Goal: Information Seeking & Learning: Compare options

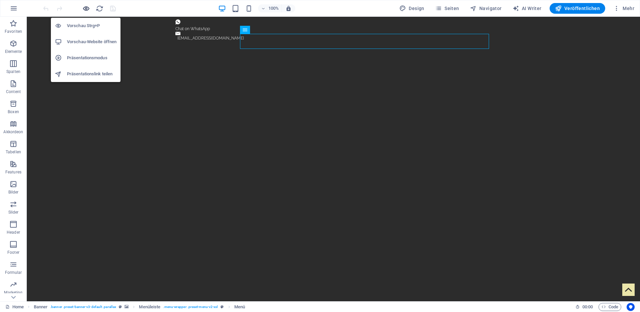
click at [88, 7] on icon "button" at bounding box center [86, 9] width 8 height 8
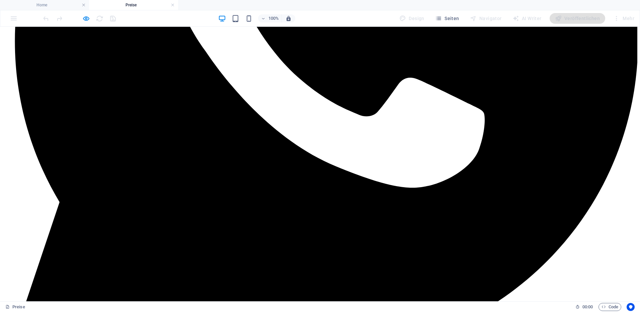
scroll to position [301, 0]
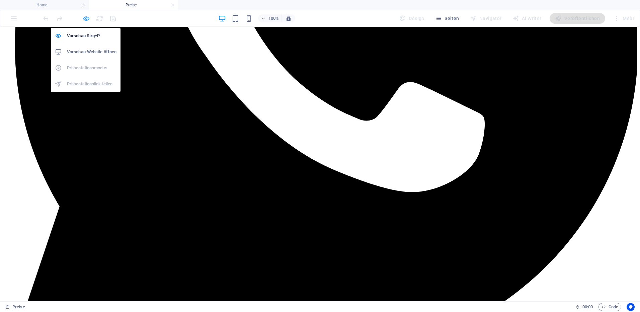
click at [0, 0] on icon "button" at bounding box center [0, 0] width 0 height 0
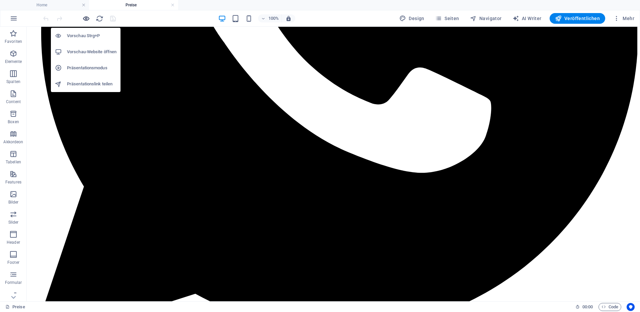
click at [0, 0] on icon "button" at bounding box center [0, 0] width 0 height 0
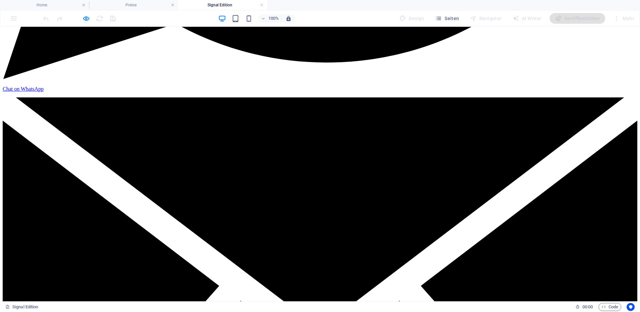
scroll to position [603, 0]
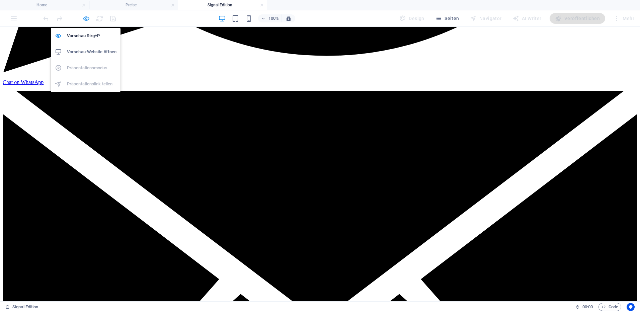
click at [0, 0] on icon "button" at bounding box center [0, 0] width 0 height 0
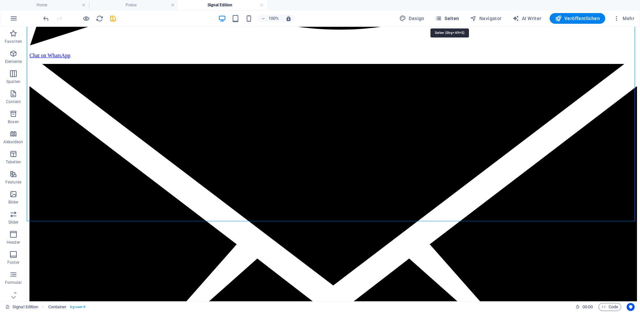
click at [0, 0] on span "Seiten" at bounding box center [0, 0] width 0 height 0
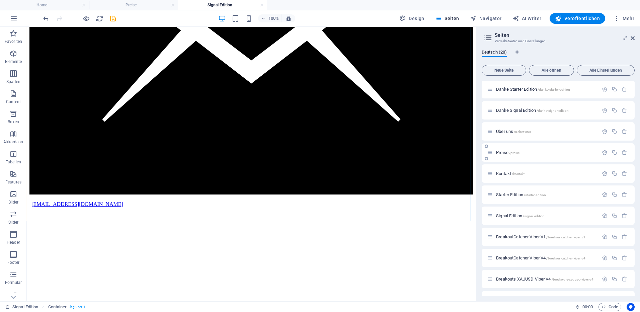
scroll to position [100, 0]
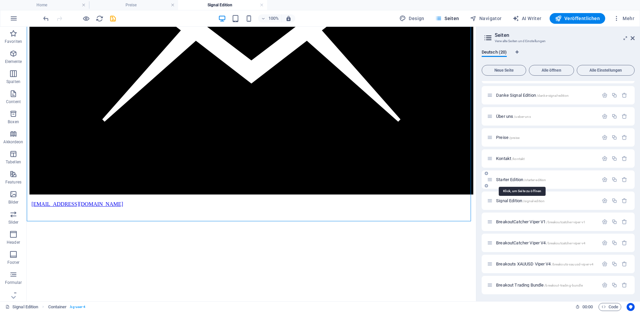
click at [504, 180] on span "Starter Edition /starter-edition" at bounding box center [521, 179] width 50 height 5
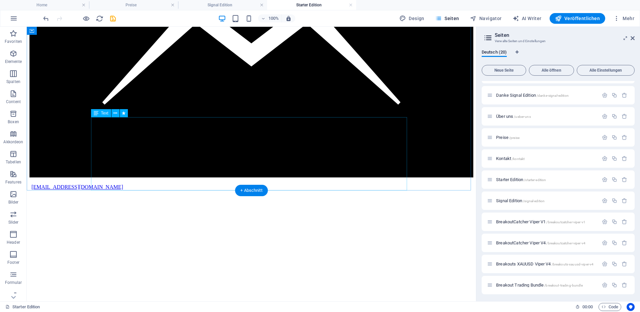
scroll to position [636, 0]
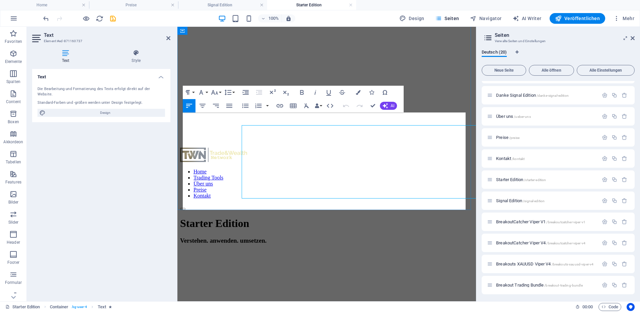
scroll to position [624, 0]
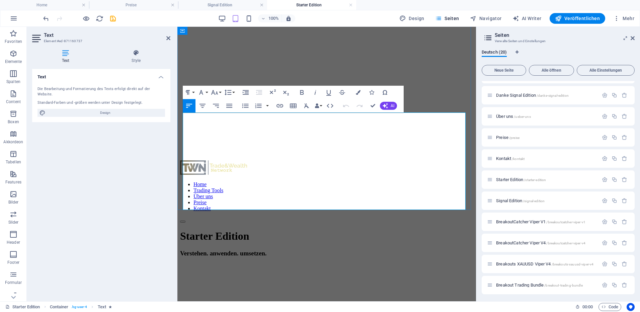
click at [633, 39] on icon at bounding box center [633, 38] width 4 height 5
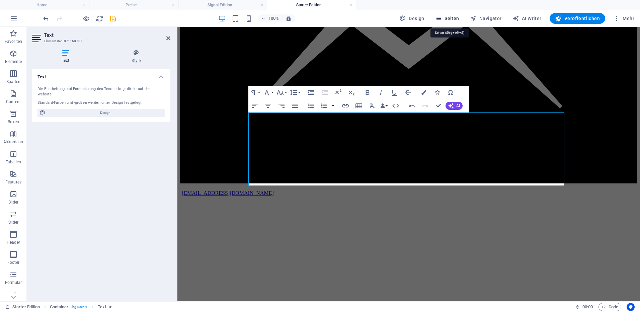
click at [445, 17] on span "Seiten" at bounding box center [447, 18] width 24 height 7
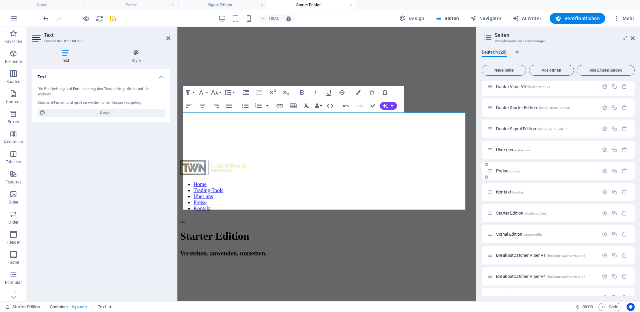
scroll to position [100, 0]
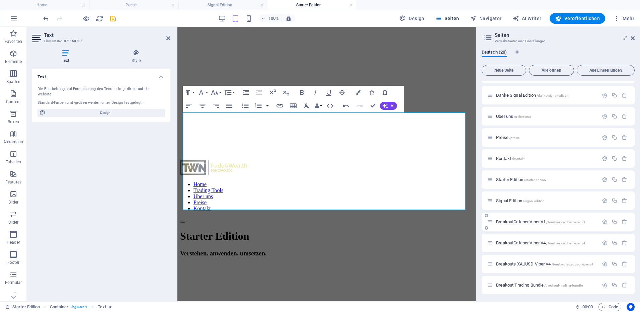
click at [519, 224] on div "BreakoutCatcher Viper V1 /breakoutcatcher-viper-v1" at bounding box center [543, 222] width 112 height 8
click at [518, 223] on span "BreakoutCatcher Viper V1 /breakoutcatcher-viper-v1" at bounding box center [540, 221] width 89 height 5
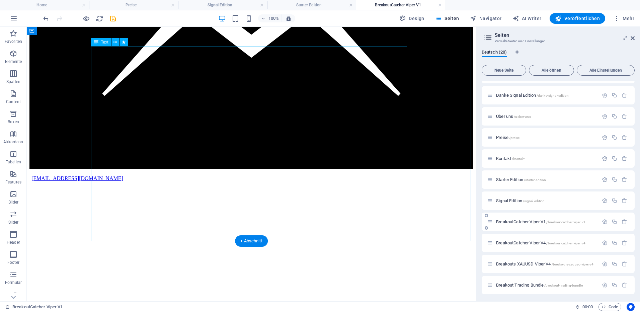
scroll to position [636, 0]
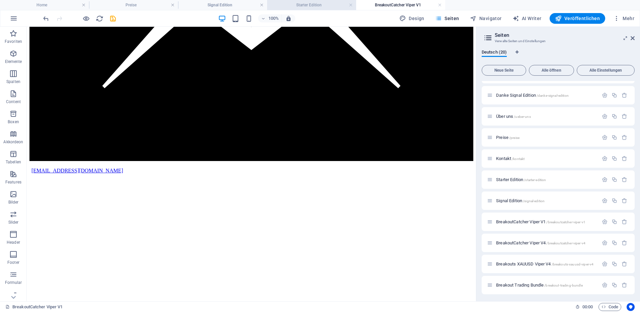
click at [316, 6] on h4 "Starter Edition" at bounding box center [311, 4] width 89 height 7
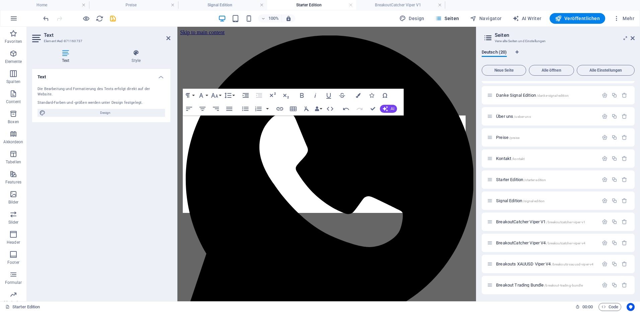
scroll to position [624, 0]
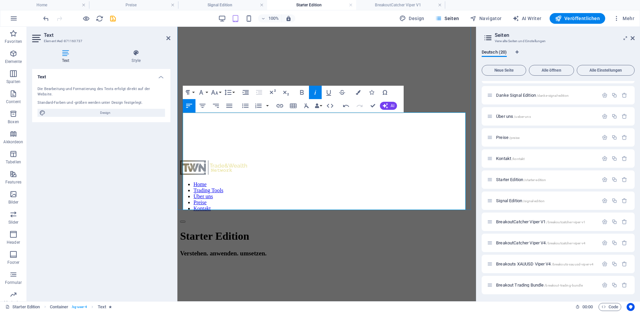
drag, startPoint x: 318, startPoint y: 139, endPoint x: 336, endPoint y: 139, distance: 18.1
click at [402, 4] on h4 "BreakoutCatcher Viper V1" at bounding box center [400, 4] width 89 height 7
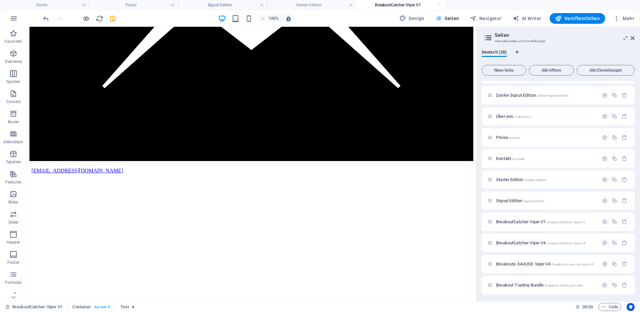
scroll to position [0, 0]
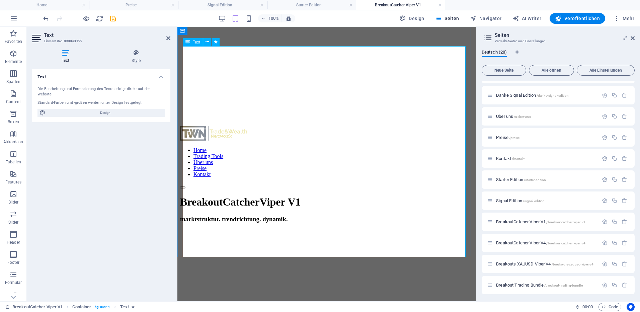
scroll to position [632, 0]
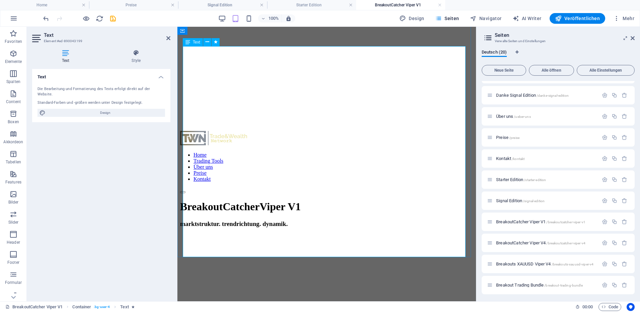
drag, startPoint x: 320, startPoint y: 173, endPoint x: 367, endPoint y: 172, distance: 47.6
drag, startPoint x: 321, startPoint y: 204, endPoint x: 365, endPoint y: 205, distance: 44.5
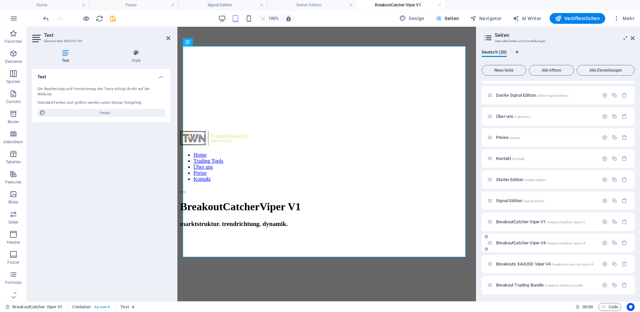
click at [520, 244] on span "BreakoutCatcher Viper V4 /breakoutcatcher-viper-v4" at bounding box center [540, 242] width 89 height 5
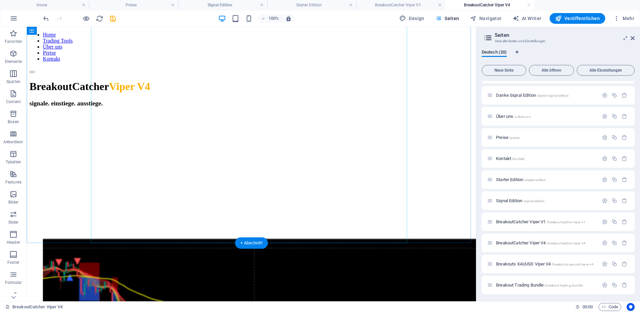
scroll to position [1005, 0]
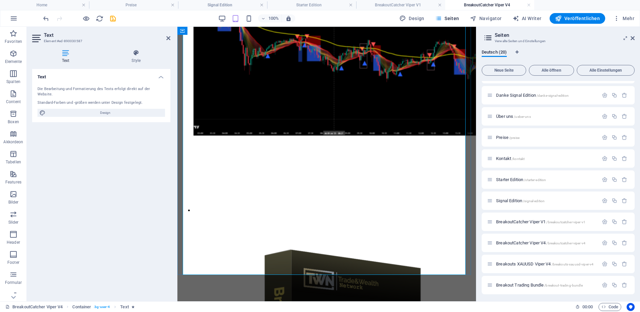
scroll to position [965, 0]
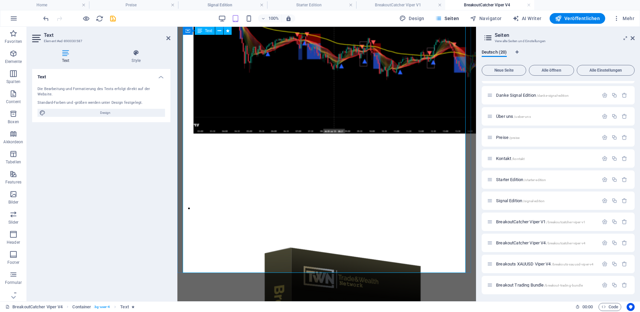
drag, startPoint x: 321, startPoint y: 186, endPoint x: 366, endPoint y: 189, distance: 45.3
drag, startPoint x: 320, startPoint y: 221, endPoint x: 365, endPoint y: 222, distance: 44.9
click at [111, 18] on icon "save" at bounding box center [113, 19] width 8 height 8
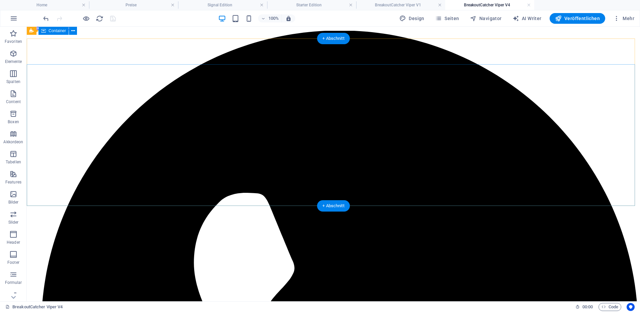
scroll to position [0, 0]
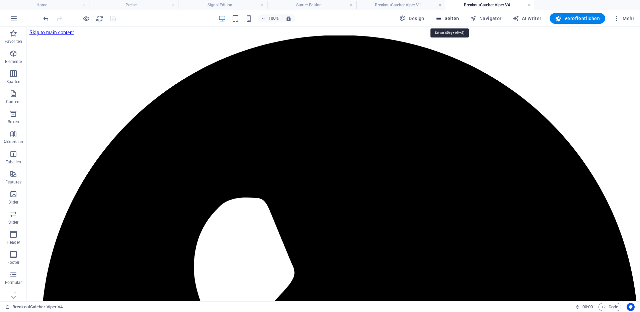
click at [448, 18] on span "Seiten" at bounding box center [447, 18] width 24 height 7
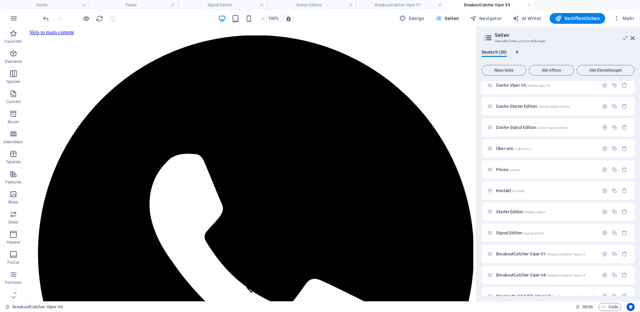
scroll to position [134, 0]
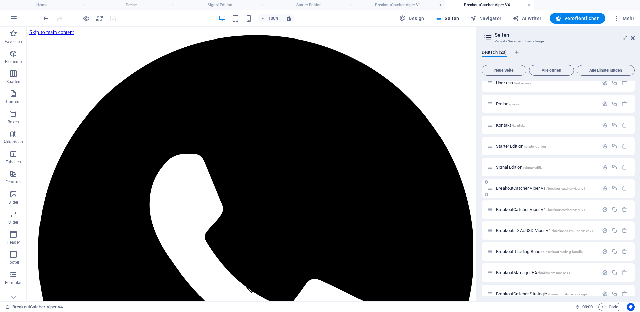
click at [536, 194] on div "BreakoutCatcher Viper V1 /breakoutcatcher-viper-v1" at bounding box center [558, 188] width 153 height 18
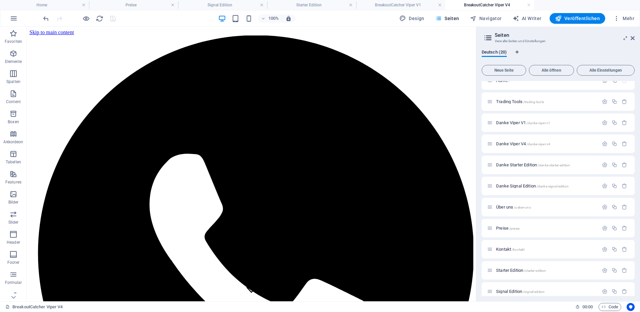
scroll to position [0, 0]
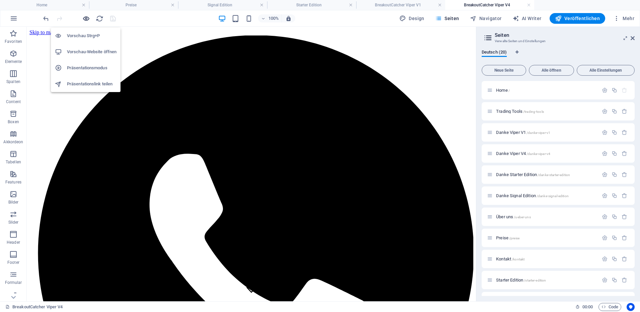
click at [87, 16] on icon "button" at bounding box center [86, 19] width 8 height 8
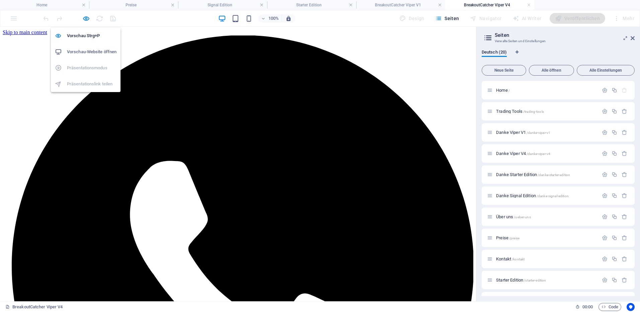
click at [79, 50] on h6 "Vorschau-Website öffnen" at bounding box center [92, 52] width 50 height 8
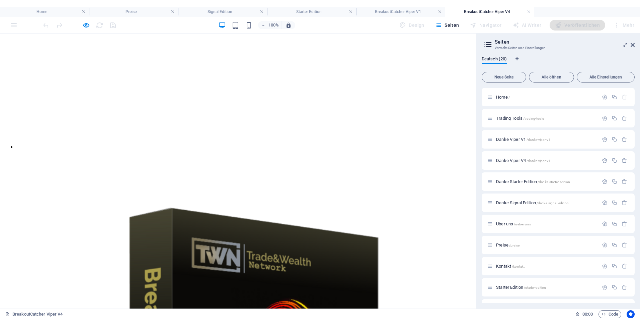
scroll to position [1507, 0]
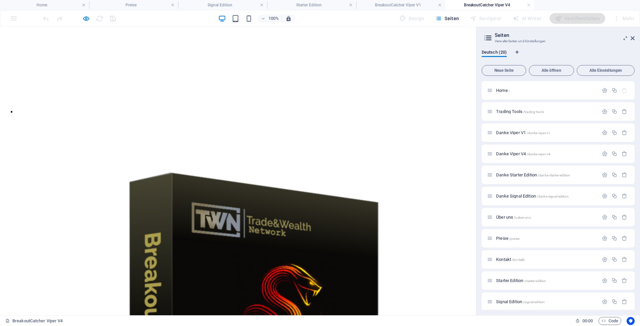
scroll to position [1541, 0]
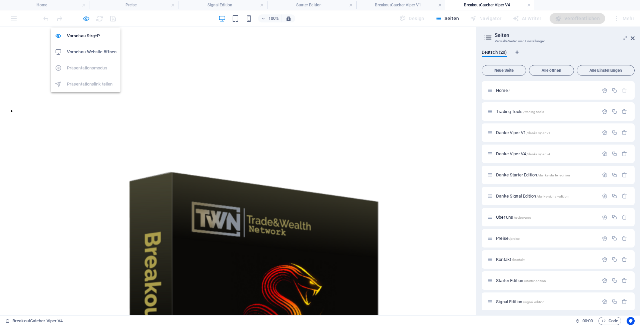
click at [84, 18] on icon "button" at bounding box center [86, 19] width 8 height 8
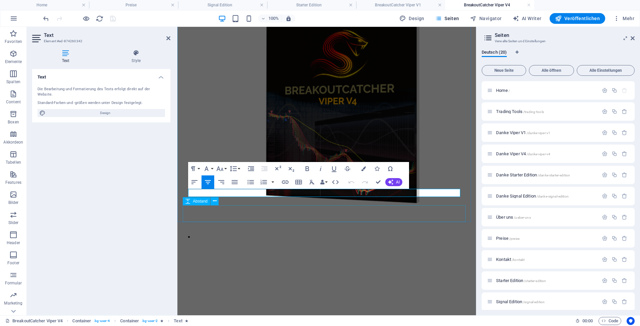
scroll to position [1514, 0]
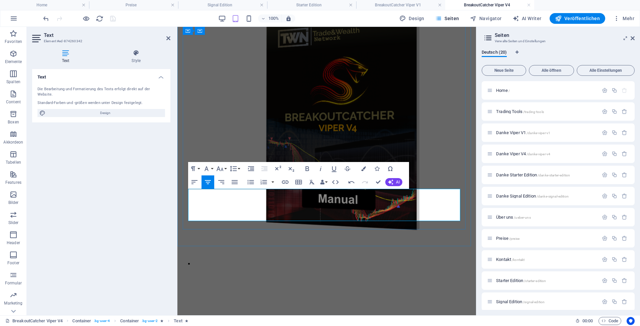
drag, startPoint x: 246, startPoint y: 208, endPoint x: 265, endPoint y: 207, distance: 18.8
click at [304, 169] on icon "button" at bounding box center [307, 168] width 8 height 8
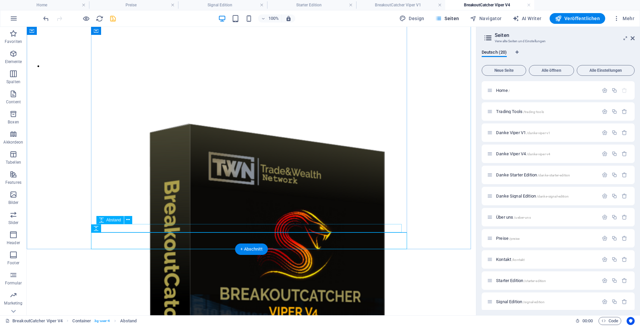
scroll to position [1557, 0]
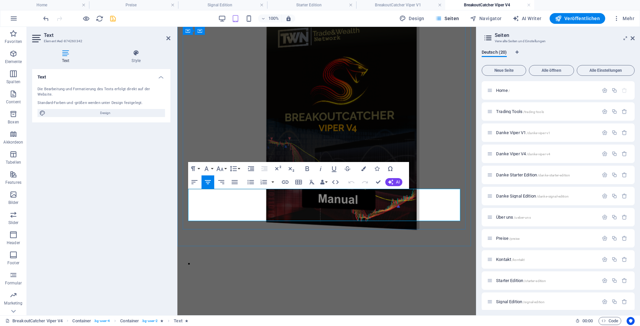
drag, startPoint x: 345, startPoint y: 209, endPoint x: 368, endPoint y: 208, distance: 23.1
drag, startPoint x: 257, startPoint y: 208, endPoint x: 404, endPoint y: 217, distance: 147.3
click at [221, 168] on icon "button" at bounding box center [220, 168] width 8 height 8
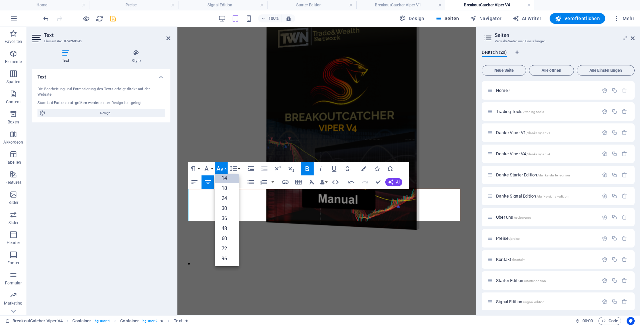
scroll to position [20, 0]
click at [222, 198] on link "12" at bounding box center [227, 201] width 24 height 10
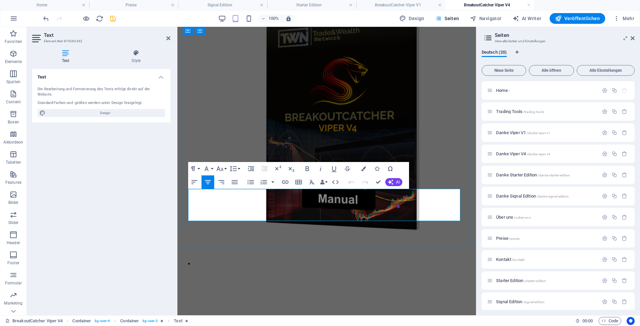
drag, startPoint x: 268, startPoint y: 208, endPoint x: 398, endPoint y: 215, distance: 130.5
copy div "Hinweis: Mit dem Kauf verzichtest du auf dein Widerrufsrecht, da die Leistung (…"
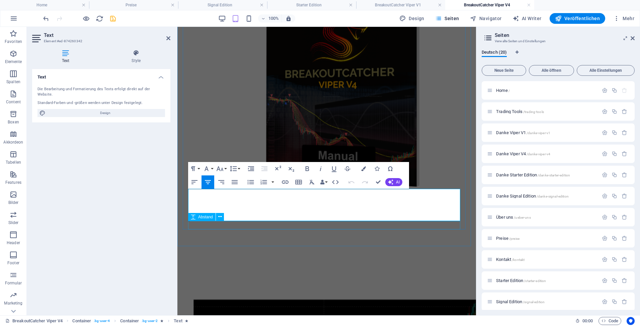
scroll to position [1514, 0]
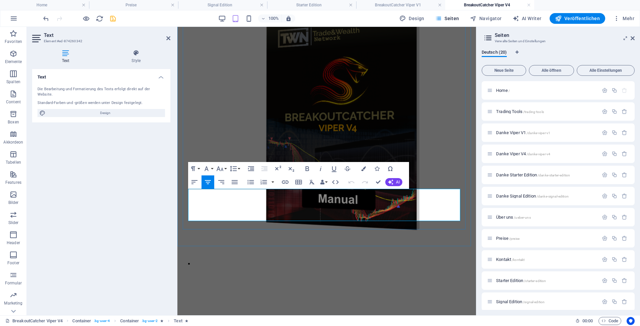
drag, startPoint x: 267, startPoint y: 209, endPoint x: 400, endPoint y: 215, distance: 132.5
copy div "Hinweis: Mit dem Kauf verzichtest du auf dein Widerrufsrecht, da die Leistung (…"
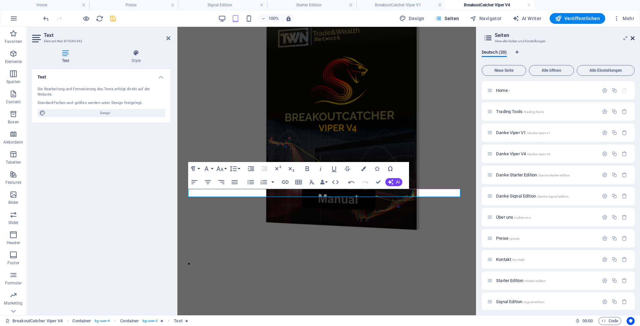
drag, startPoint x: 634, startPoint y: 38, endPoint x: 446, endPoint y: 6, distance: 190.0
click at [634, 38] on icon at bounding box center [633, 38] width 4 height 5
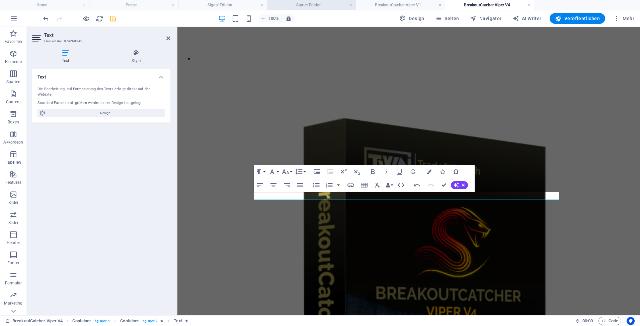
click at [287, 5] on h4 "Starter Edition" at bounding box center [311, 4] width 89 height 7
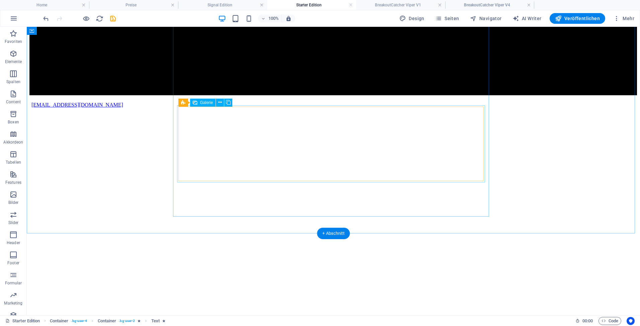
scroll to position [992, 0]
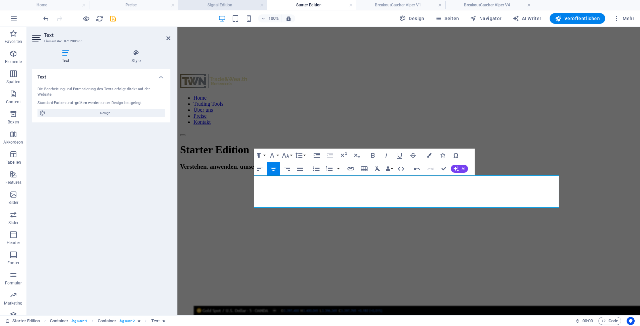
click at [217, 5] on h4 "Signal Edition" at bounding box center [222, 4] width 89 height 7
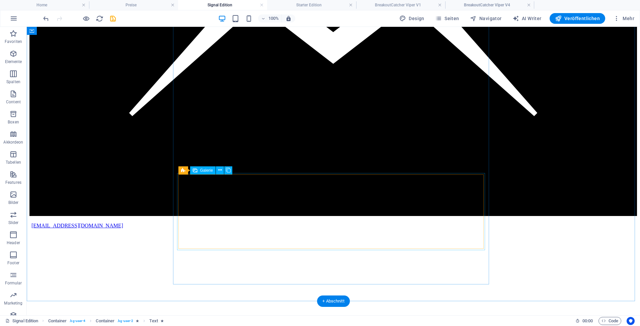
scroll to position [938, 0]
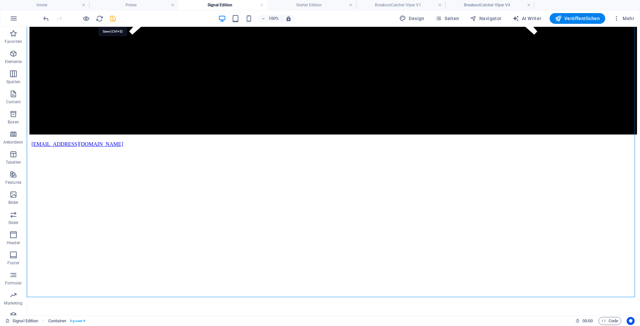
drag, startPoint x: 111, startPoint y: 19, endPoint x: 79, endPoint y: 49, distance: 43.6
click at [111, 19] on icon "save" at bounding box center [113, 19] width 8 height 8
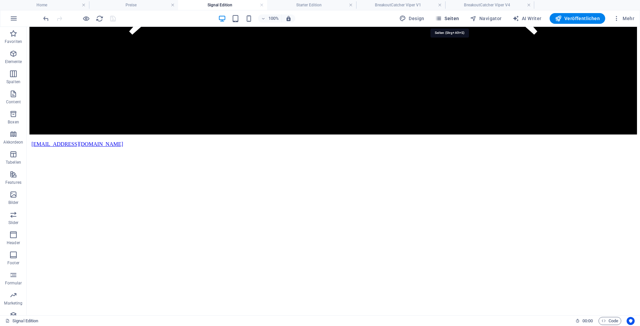
click at [442, 17] on icon "button" at bounding box center [438, 18] width 7 height 7
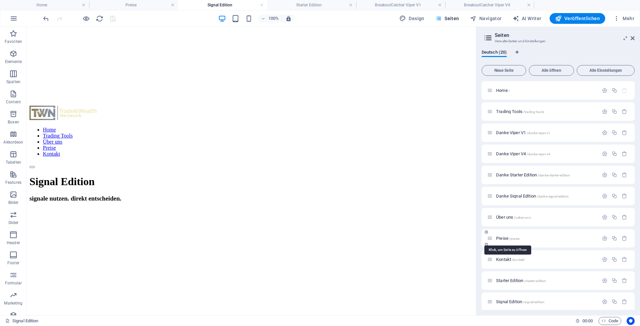
click at [502, 238] on span "Preise /preise" at bounding box center [507, 237] width 23 height 5
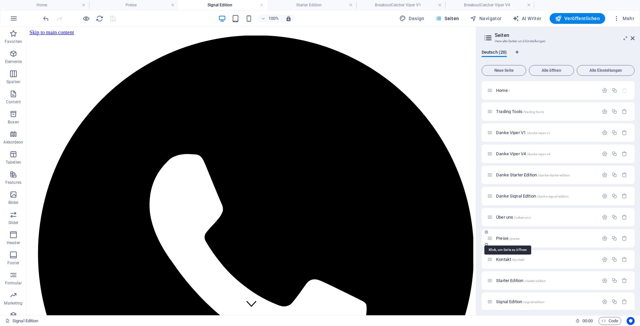
scroll to position [301, 0]
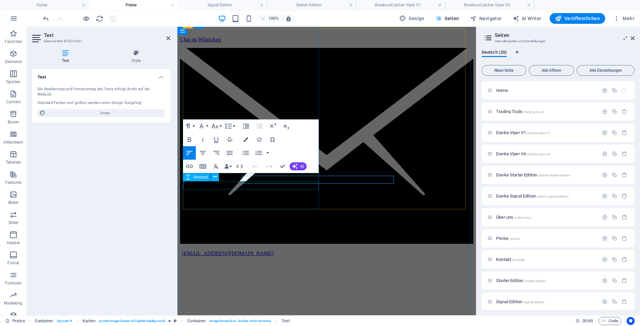
scroll to position [305, 0]
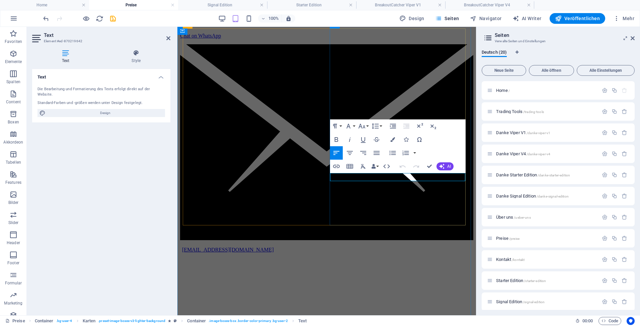
drag, startPoint x: 634, startPoint y: 39, endPoint x: 148, endPoint y: 12, distance: 486.4
click at [634, 39] on icon at bounding box center [633, 38] width 4 height 5
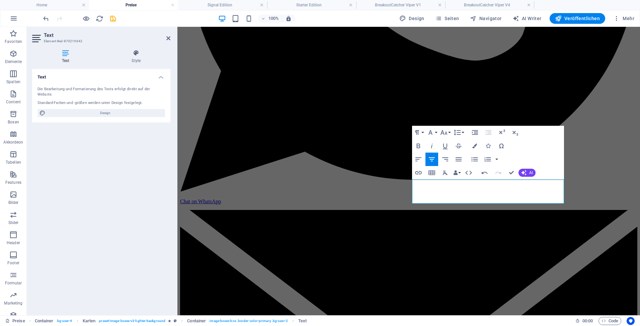
scroll to position [301, 0]
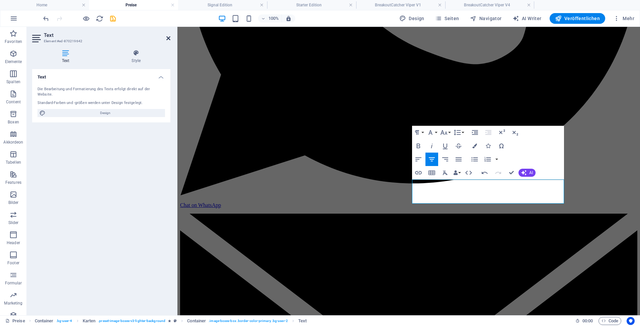
click at [170, 38] on icon at bounding box center [168, 38] width 4 height 5
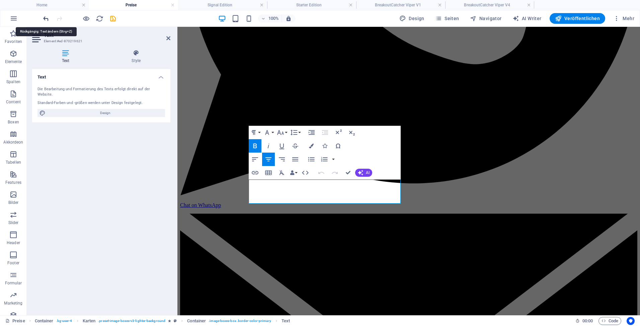
click at [45, 20] on icon "undo" at bounding box center [46, 19] width 8 height 8
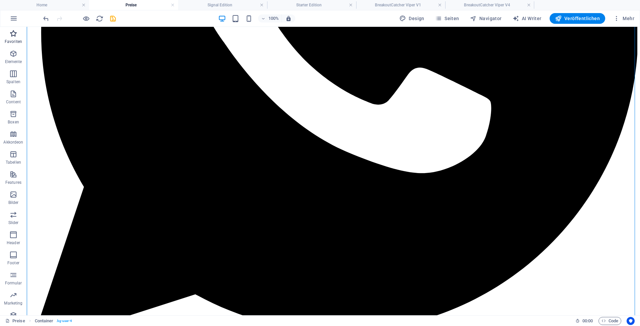
click at [0, 0] on icon "button" at bounding box center [0, 0] width 0 height 0
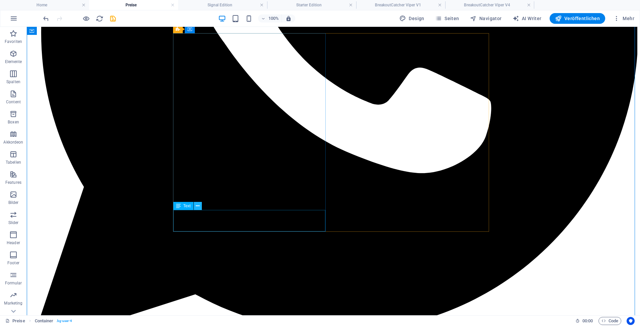
click at [197, 207] on icon at bounding box center [198, 205] width 4 height 7
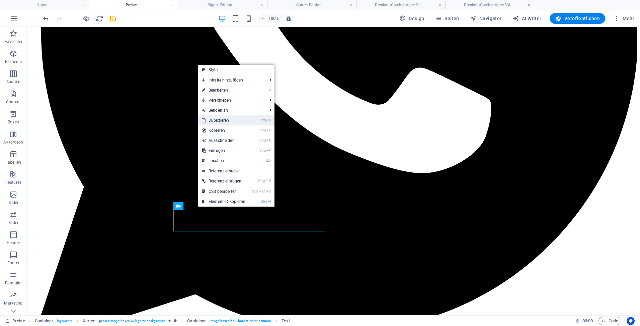
drag, startPoint x: 215, startPoint y: 119, endPoint x: 183, endPoint y: 113, distance: 32.4
click at [215, 119] on link "Strg D Duplizieren" at bounding box center [224, 120] width 52 height 10
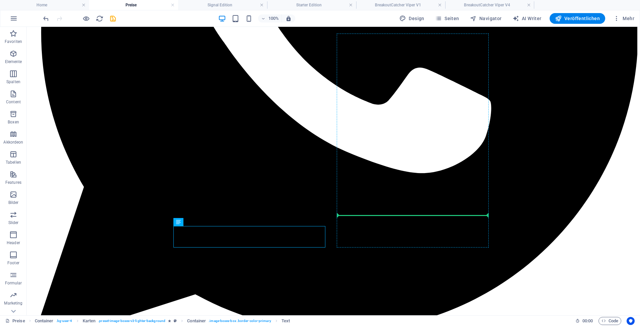
drag, startPoint x: 211, startPoint y: 250, endPoint x: 399, endPoint y: 215, distance: 190.5
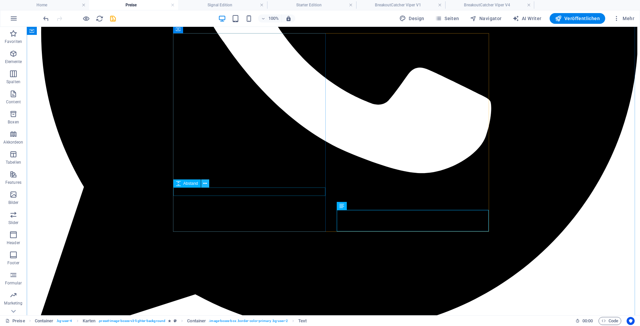
click at [205, 184] on icon at bounding box center [205, 183] width 4 height 7
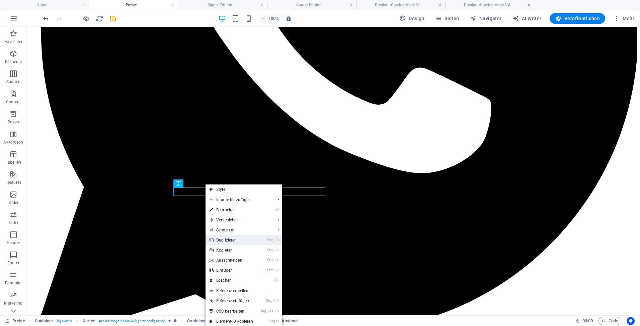
click at [219, 239] on link "Strg D Duplizieren" at bounding box center [232, 240] width 52 height 10
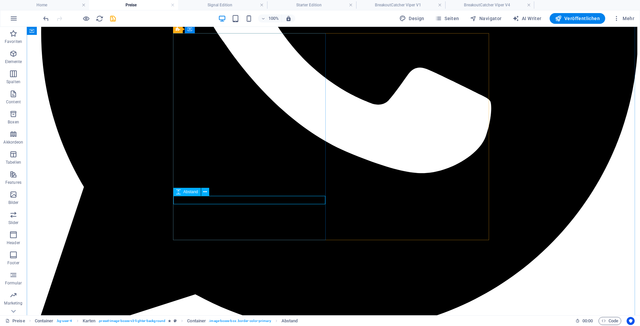
drag, startPoint x: 164, startPoint y: 187, endPoint x: 185, endPoint y: 193, distance: 21.6
click at [185, 193] on span "Abstand" at bounding box center [191, 192] width 15 height 4
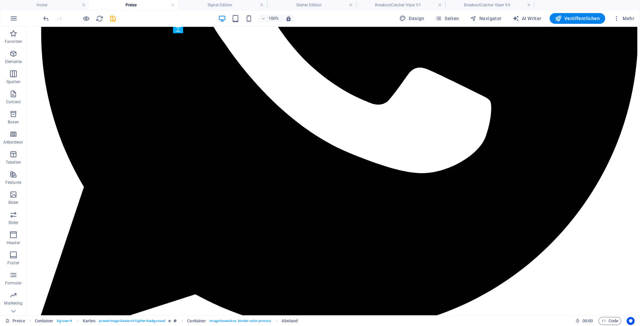
drag, startPoint x: 217, startPoint y: 218, endPoint x: 203, endPoint y: 213, distance: 14.9
select select "px"
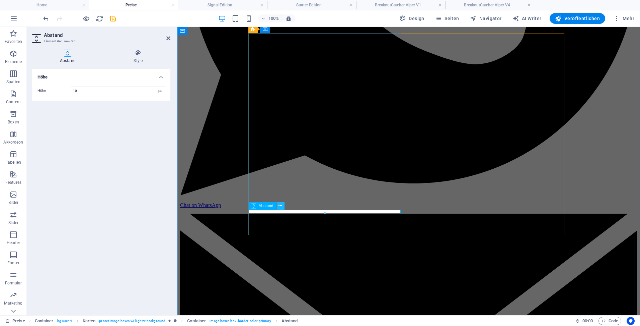
type input "10"
click at [281, 207] on icon at bounding box center [281, 205] width 4 height 7
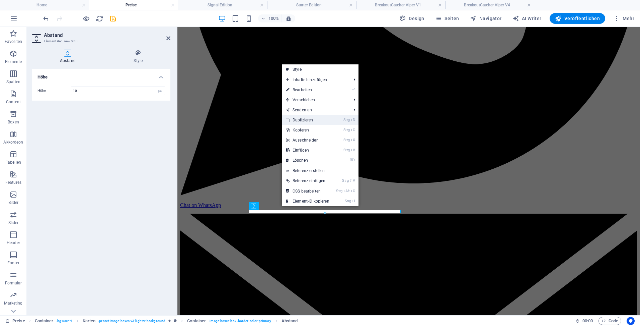
click at [303, 118] on link "Strg D Duplizieren" at bounding box center [308, 120] width 52 height 10
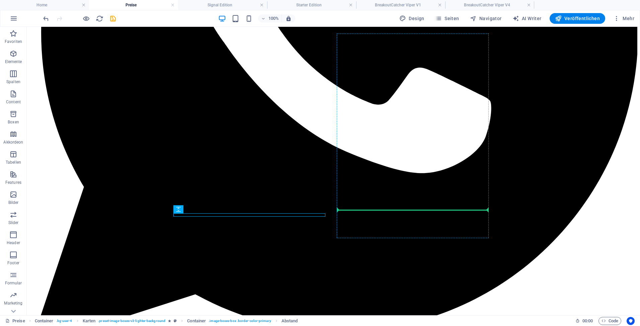
drag, startPoint x: 215, startPoint y: 236, endPoint x: 390, endPoint y: 217, distance: 176.2
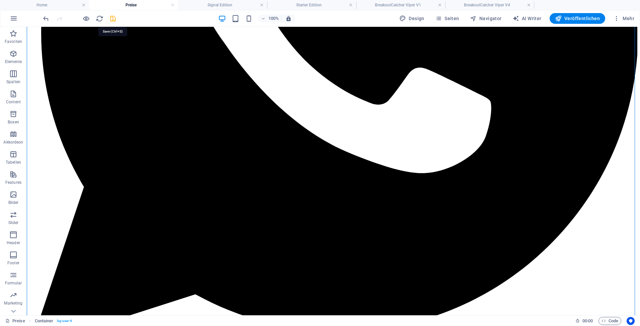
click at [114, 18] on icon "save" at bounding box center [113, 19] width 8 height 8
click at [456, 17] on span "Seiten" at bounding box center [447, 18] width 24 height 7
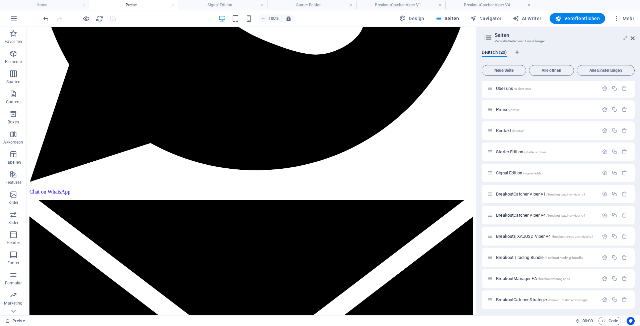
scroll to position [134, 0]
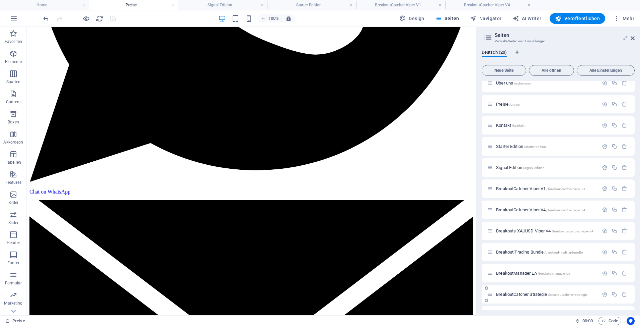
click at [523, 293] on span "BreakoutCatcher Strategie /breakoutcatcher-strategie" at bounding box center [541, 293] width 91 height 5
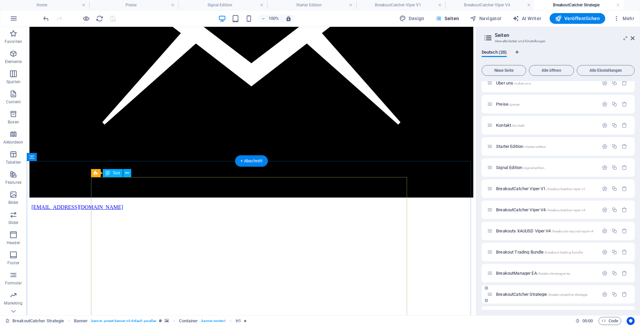
scroll to position [636, 0]
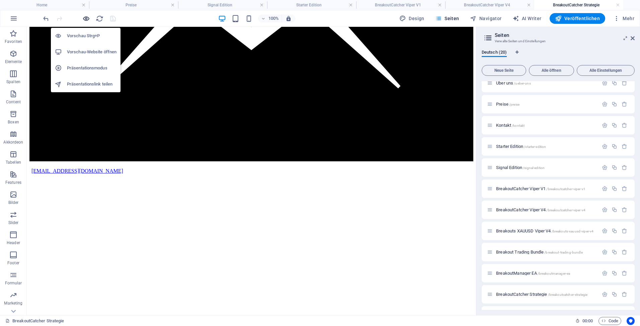
click at [85, 19] on icon "button" at bounding box center [86, 19] width 8 height 8
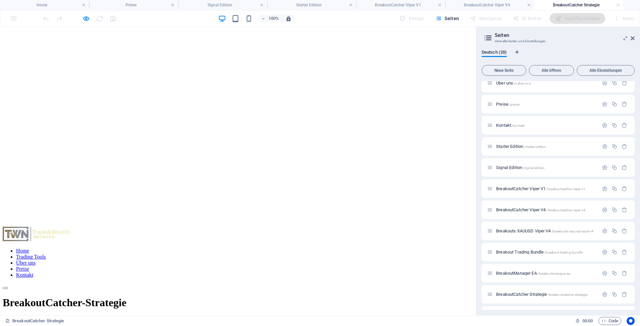
scroll to position [1005, 0]
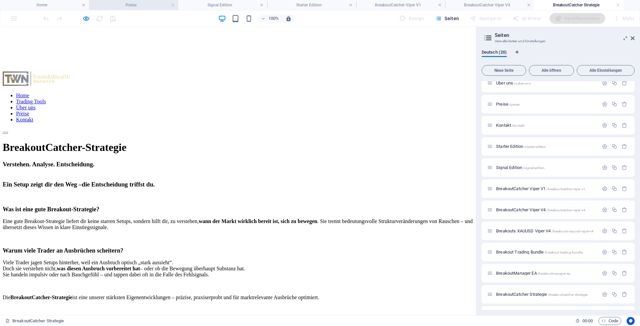
click at [142, 2] on h4 "Preise" at bounding box center [133, 4] width 89 height 7
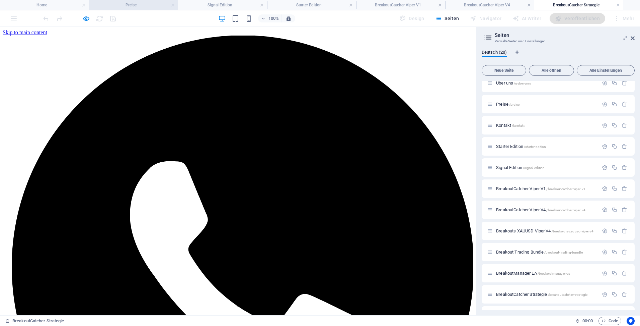
scroll to position [301, 0]
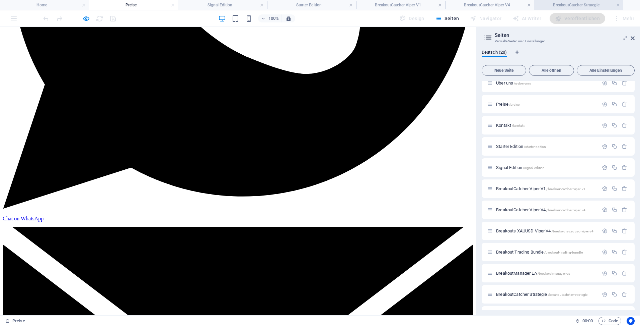
click at [562, 4] on h4 "BreakoutCatcher Strategie" at bounding box center [579, 4] width 89 height 7
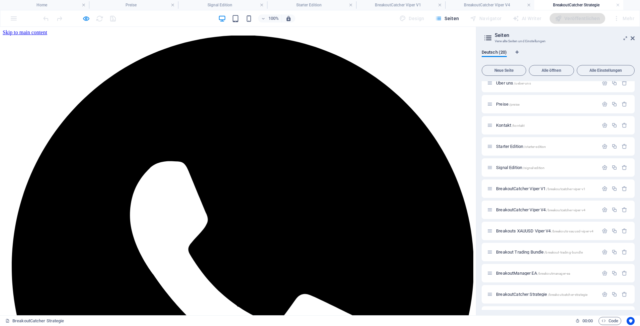
scroll to position [1005, 0]
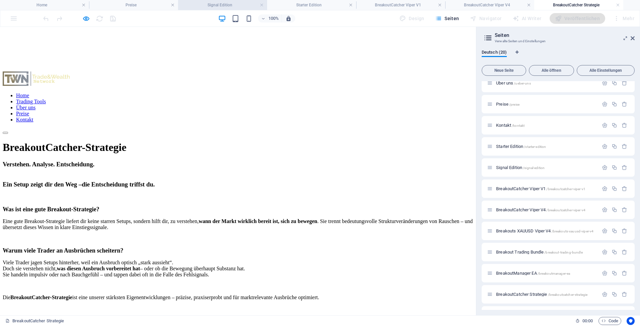
click at [195, 3] on h4 "Signal Edition" at bounding box center [222, 4] width 89 height 7
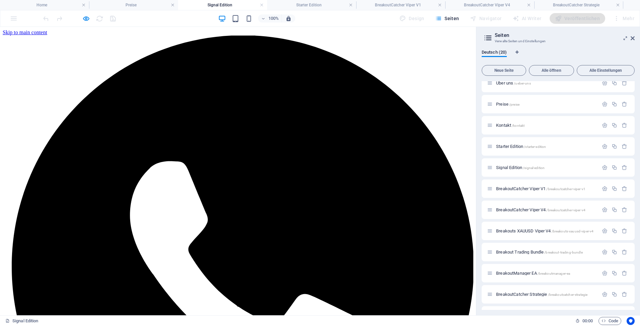
scroll to position [938, 0]
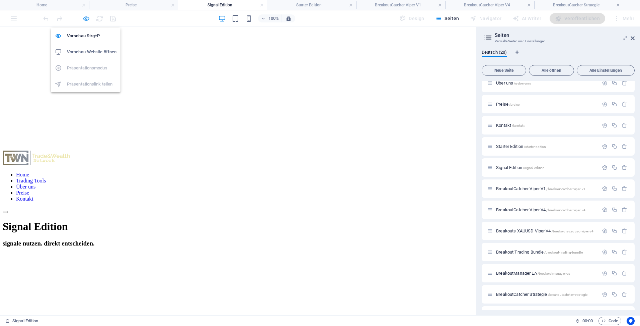
click at [0, 0] on icon "button" at bounding box center [0, 0] width 0 height 0
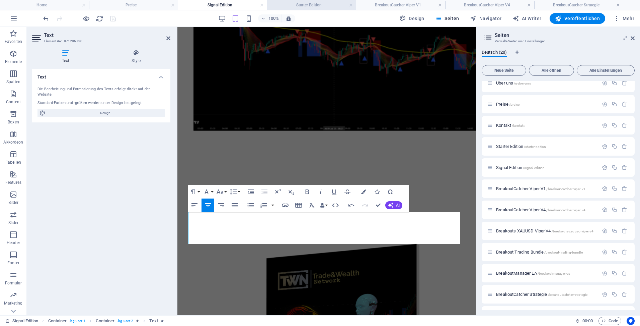
click at [307, 5] on h4 "Starter Edition" at bounding box center [311, 4] width 89 height 7
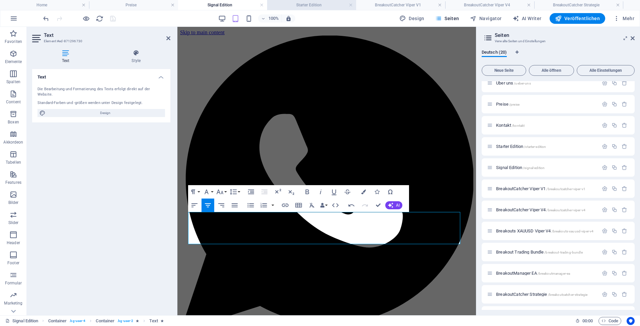
scroll to position [992, 0]
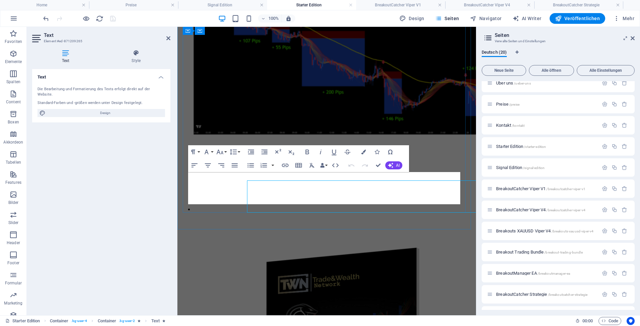
scroll to position [987, 0]
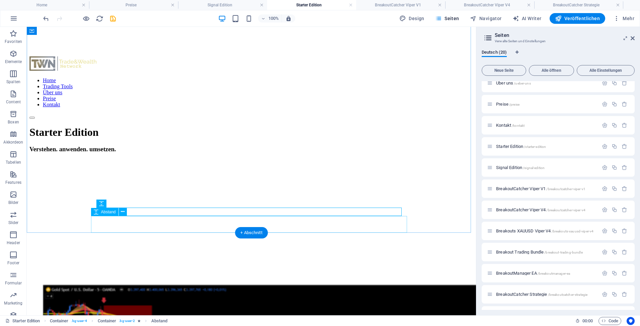
scroll to position [992, 0]
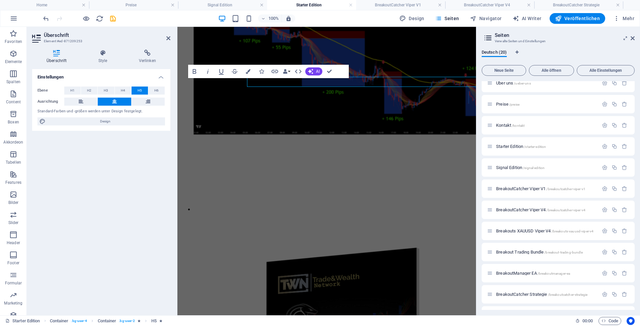
scroll to position [987, 0]
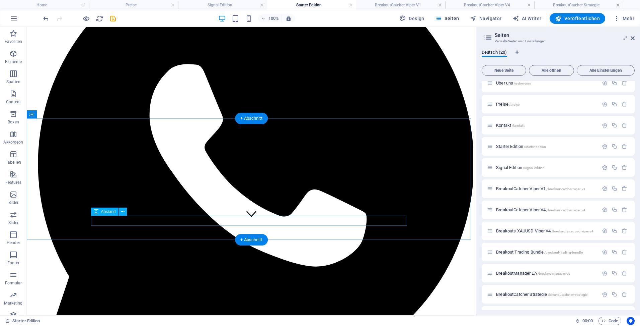
scroll to position [88, 0]
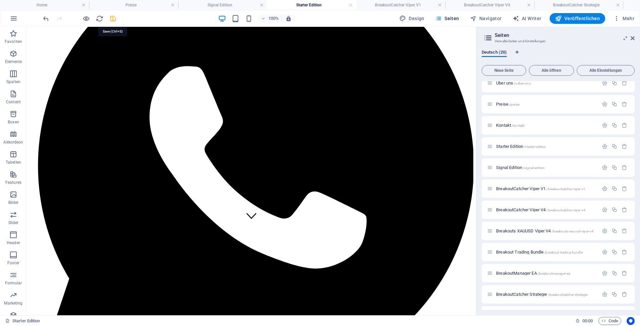
click at [112, 20] on icon "save" at bounding box center [113, 19] width 8 height 8
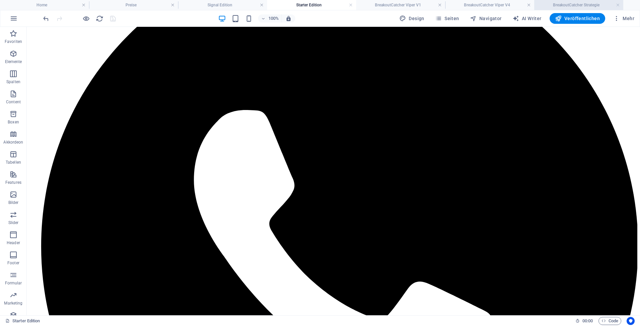
click at [570, 6] on h4 "BreakoutCatcher Strategie" at bounding box center [579, 4] width 89 height 7
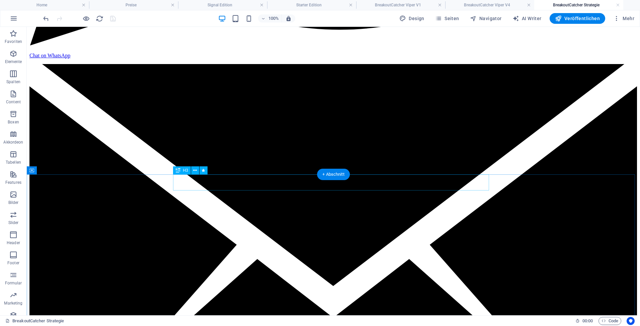
scroll to position [569, 0]
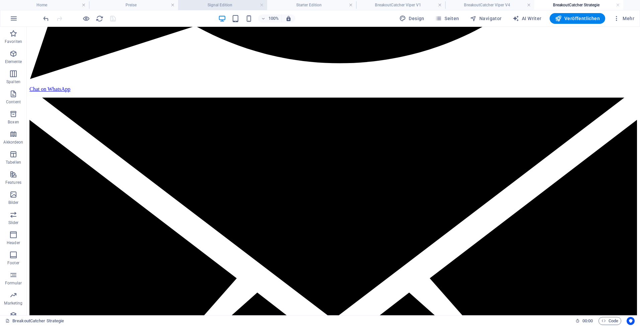
click at [211, 4] on h4 "Signal Edition" at bounding box center [222, 4] width 89 height 7
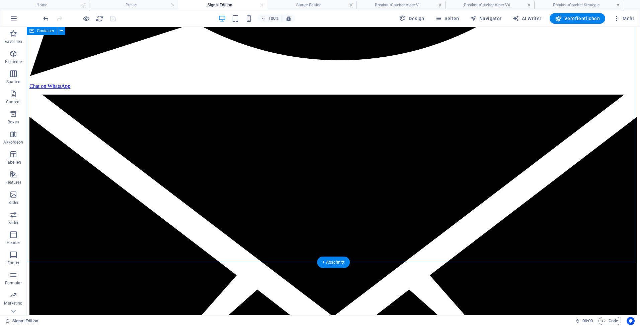
scroll to position [560, 0]
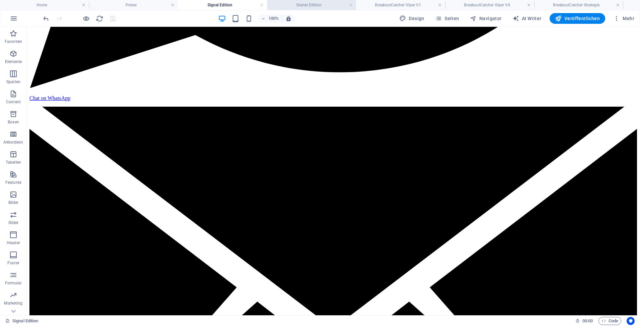
click at [294, 2] on h4 "Starter Edition" at bounding box center [311, 4] width 89 height 7
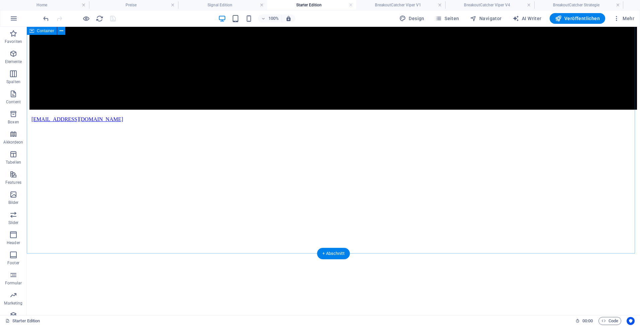
scroll to position [971, 0]
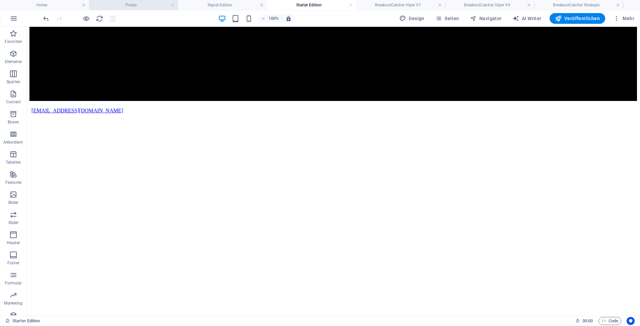
click at [146, 6] on h4 "Preise" at bounding box center [133, 4] width 89 height 7
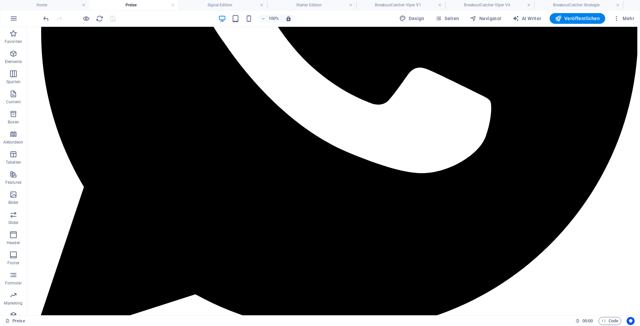
scroll to position [0, 0]
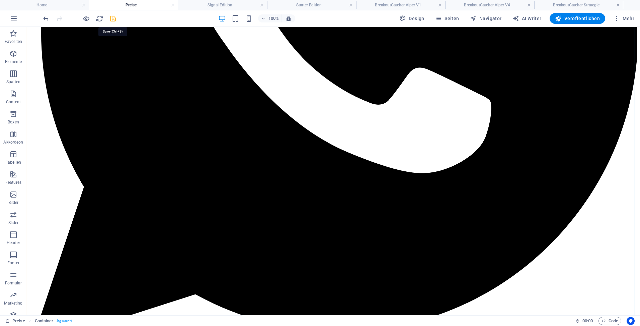
click at [113, 16] on icon "save" at bounding box center [113, 19] width 8 height 8
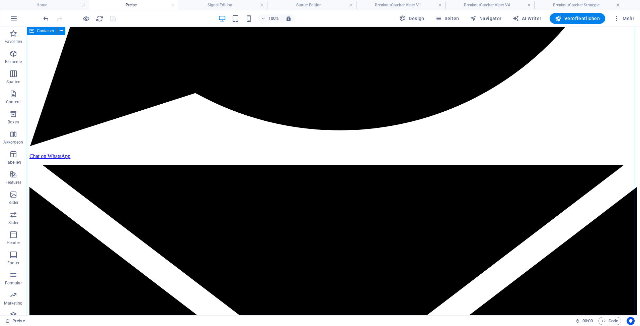
scroll to position [536, 0]
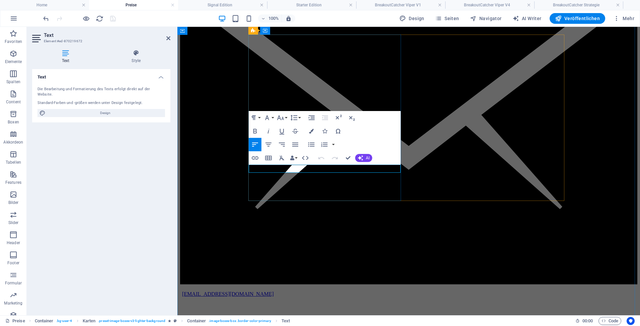
drag, startPoint x: 304, startPoint y: 168, endPoint x: 309, endPoint y: 169, distance: 4.8
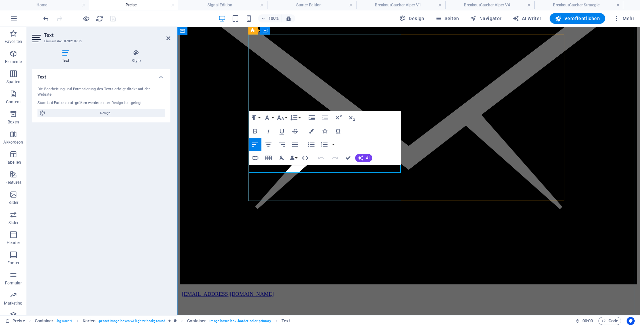
drag, startPoint x: 305, startPoint y: 168, endPoint x: 383, endPoint y: 167, distance: 78.4
drag, startPoint x: 359, startPoint y: 169, endPoint x: 305, endPoint y: 167, distance: 54.0
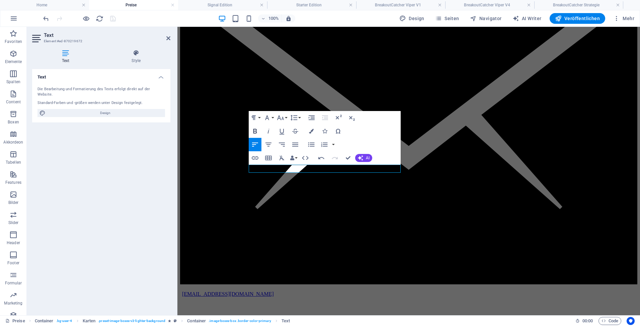
click at [254, 131] on icon "button" at bounding box center [255, 131] width 4 height 5
drag, startPoint x: 305, startPoint y: 169, endPoint x: 367, endPoint y: 168, distance: 62.6
copy strong "7 Tage kostenlos testen"
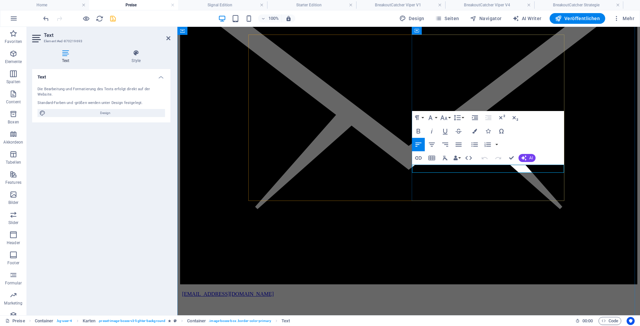
drag, startPoint x: 471, startPoint y: 168, endPoint x: 548, endPoint y: 168, distance: 76.7
drag, startPoint x: 527, startPoint y: 168, endPoint x: 471, endPoint y: 170, distance: 56.0
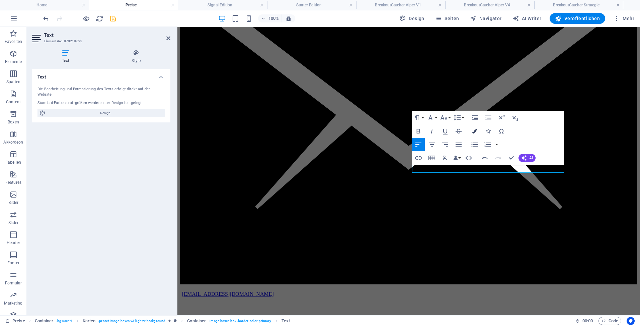
click at [477, 130] on icon "button" at bounding box center [475, 131] width 5 height 5
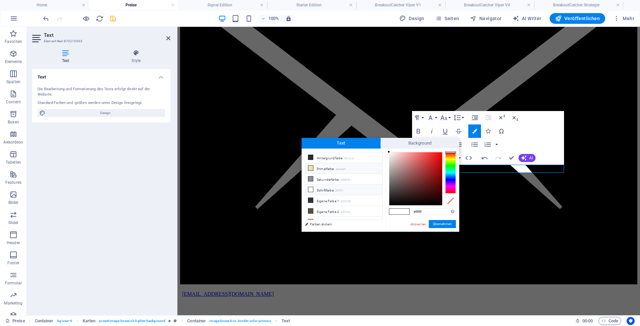
click at [333, 170] on li "Primärfarbe #ebe5a9" at bounding box center [343, 168] width 77 height 11
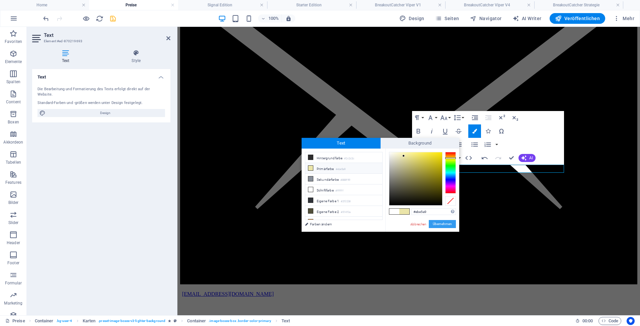
drag, startPoint x: 448, startPoint y: 224, endPoint x: 265, endPoint y: 196, distance: 185.8
click at [448, 224] on button "Übernehmen" at bounding box center [442, 224] width 27 height 8
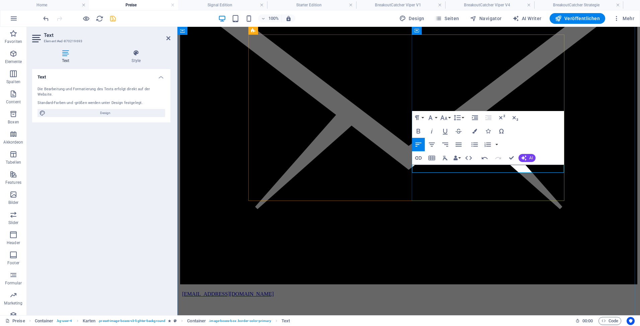
click at [476, 129] on icon "button" at bounding box center [475, 131] width 5 height 5
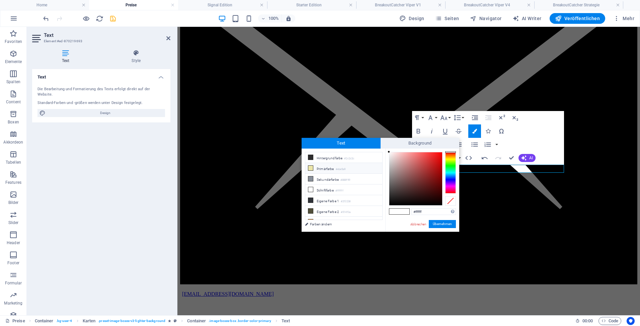
click at [335, 167] on li "Primärfarbe #ebe5a9" at bounding box center [343, 168] width 77 height 11
type input "#ebe5a9"
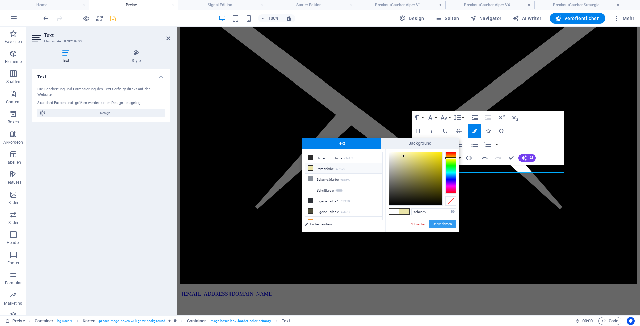
click at [446, 222] on button "Übernehmen" at bounding box center [442, 224] width 27 height 8
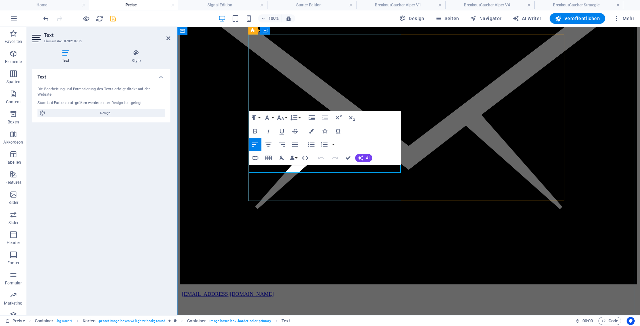
drag, startPoint x: 302, startPoint y: 169, endPoint x: 359, endPoint y: 167, distance: 57.7
click at [311, 128] on button "Colors" at bounding box center [311, 130] width 13 height 13
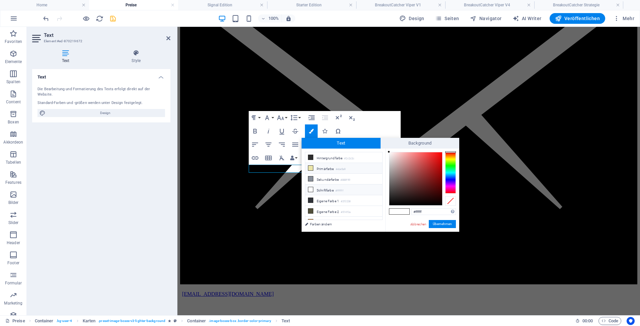
click at [321, 168] on li "Primärfarbe #ebe5a9" at bounding box center [343, 168] width 77 height 11
type input "#ebe5a9"
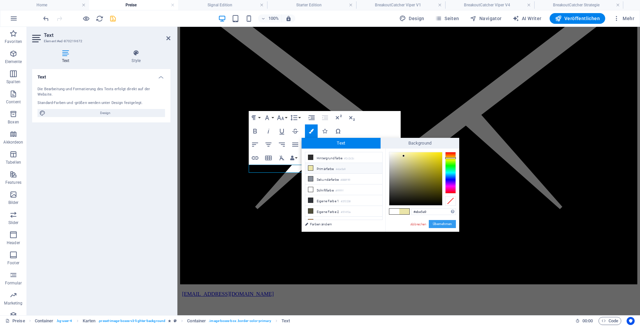
drag, startPoint x: 434, startPoint y: 222, endPoint x: 290, endPoint y: 219, distance: 144.4
click at [434, 222] on button "Übernehmen" at bounding box center [442, 224] width 27 height 8
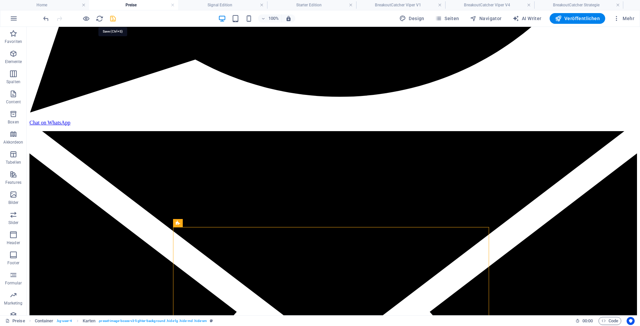
click at [111, 19] on icon "save" at bounding box center [113, 19] width 8 height 8
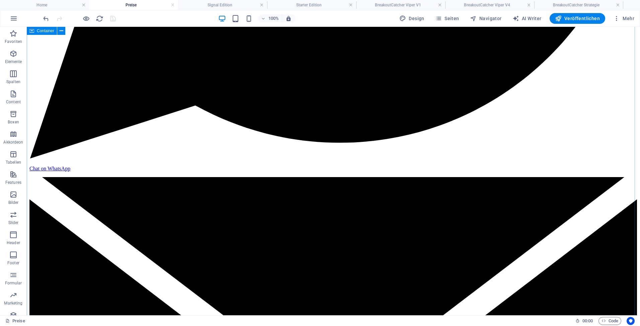
scroll to position [502, 0]
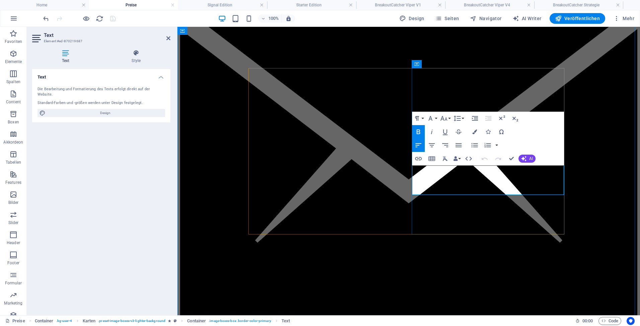
drag, startPoint x: 503, startPoint y: 190, endPoint x: 506, endPoint y: 196, distance: 6.6
copy span "In der Signal Edition für 12 Monate inklusive."
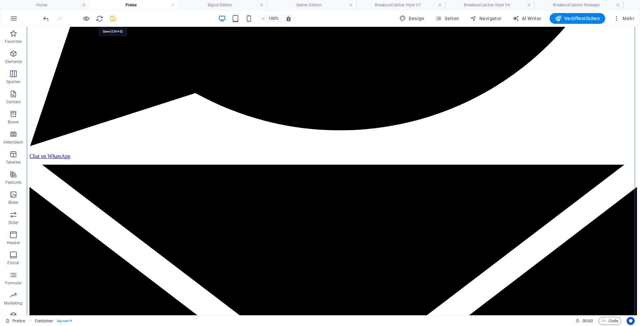
click at [111, 20] on icon "save" at bounding box center [113, 19] width 8 height 8
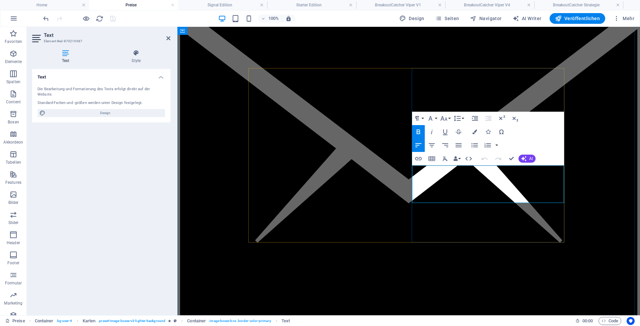
click at [228, 4] on h4 "Signal Edition" at bounding box center [222, 4] width 89 height 7
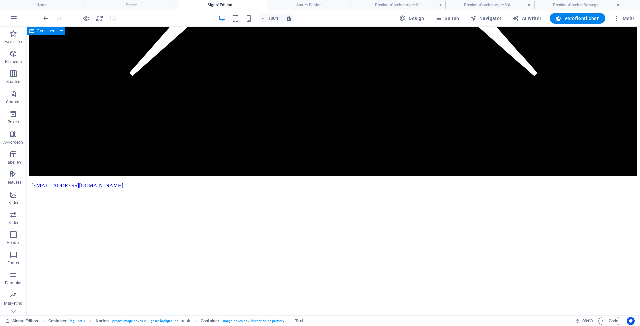
scroll to position [862, 0]
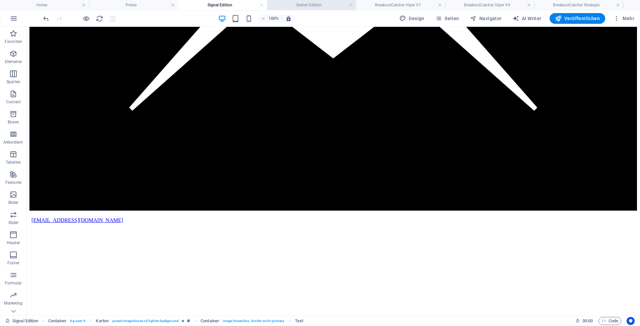
click at [291, 4] on h4 "Starter Edition" at bounding box center [311, 4] width 89 height 7
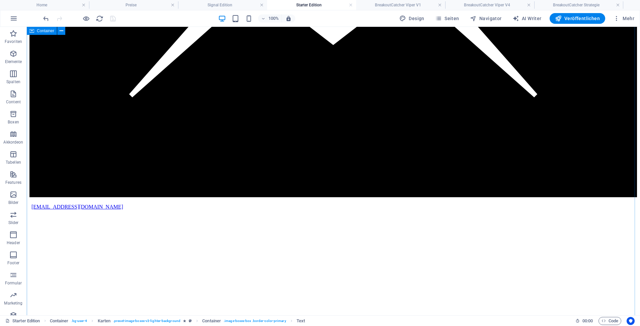
scroll to position [871, 0]
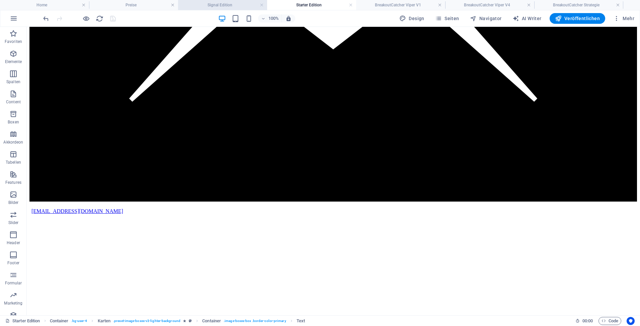
click at [208, 3] on h4 "Signal Edition" at bounding box center [222, 4] width 89 height 7
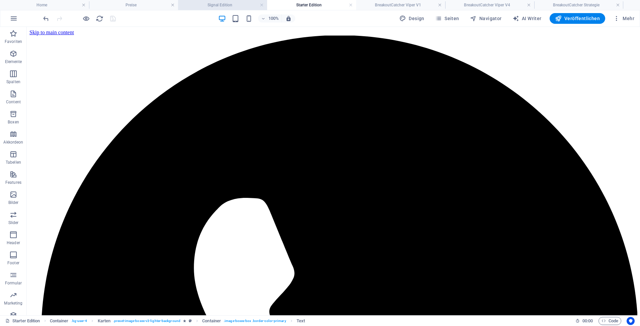
scroll to position [862, 0]
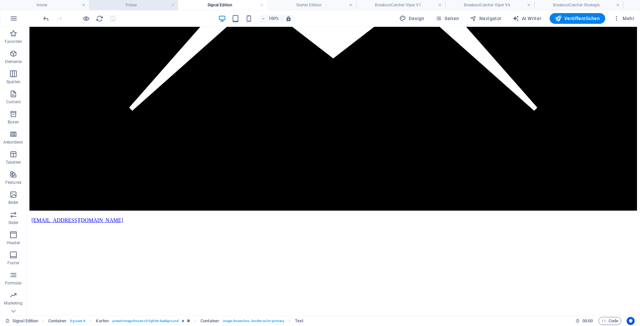
click at [149, 1] on li "Preise" at bounding box center [133, 5] width 89 height 10
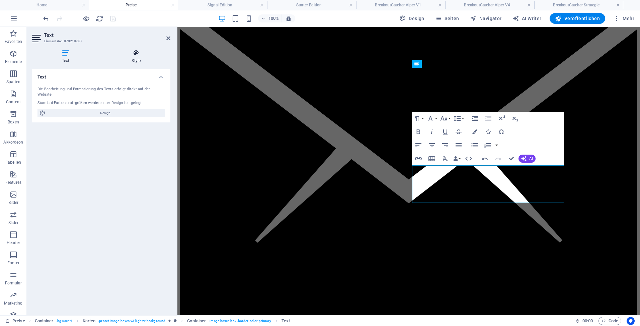
scroll to position [0, 0]
drag, startPoint x: 537, startPoint y: 182, endPoint x: 538, endPoint y: 195, distance: 13.2
copy span "Sie wurde speziell für die Signal Edition entwickelt, ist aber auch separat erh…"
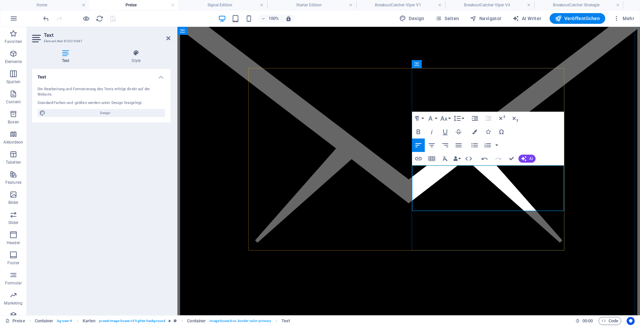
drag, startPoint x: 467, startPoint y: 173, endPoint x: 470, endPoint y: 196, distance: 22.9
copy span "Die 4. Generation der BreakoutCatcher Viper-Serie liefert dir eindeutige Signal…"
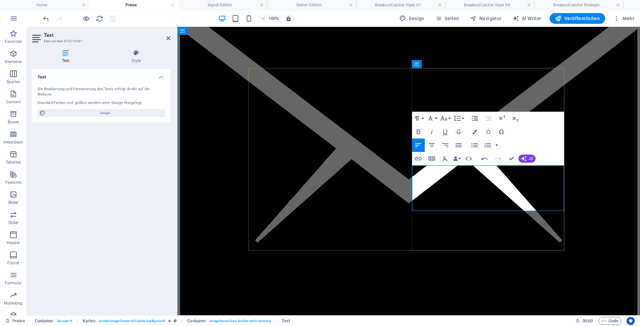
drag, startPoint x: 436, startPoint y: 190, endPoint x: 480, endPoint y: 195, distance: 44.9
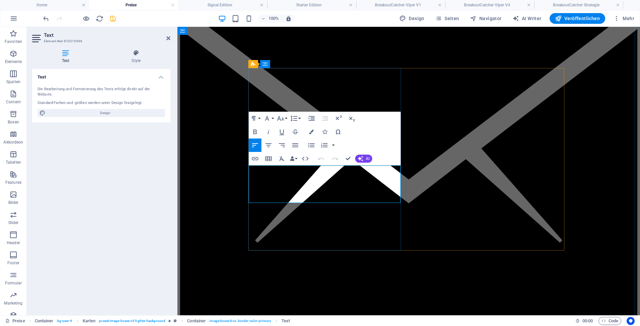
drag, startPoint x: 254, startPoint y: 174, endPoint x: 397, endPoint y: 191, distance: 144.0
copy p "Entwickelt für die Starter Edition. Dieser Indikator hilft dir, Seitwärtsphasen…"
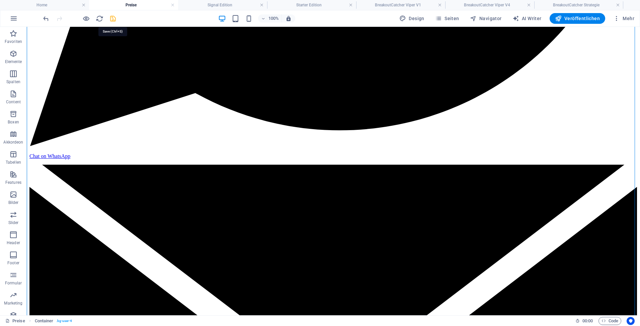
click at [112, 20] on icon "save" at bounding box center [113, 19] width 8 height 8
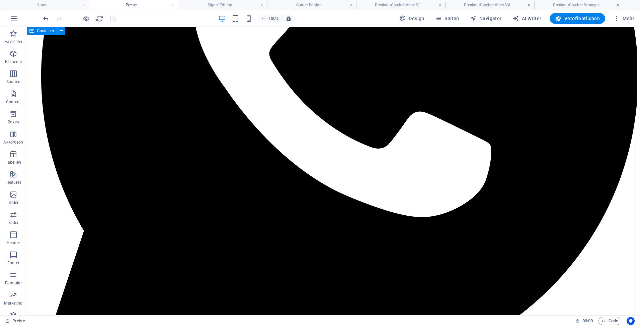
scroll to position [268, 0]
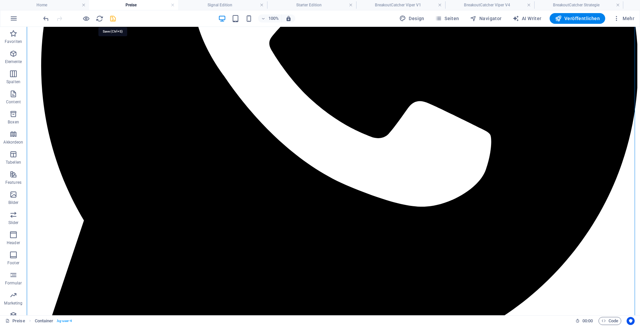
click at [112, 18] on icon "save" at bounding box center [113, 19] width 8 height 8
click at [292, 4] on h4 "Starter Edition" at bounding box center [311, 4] width 89 height 7
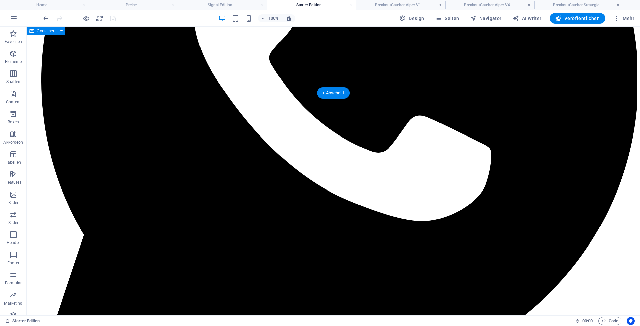
scroll to position [234, 0]
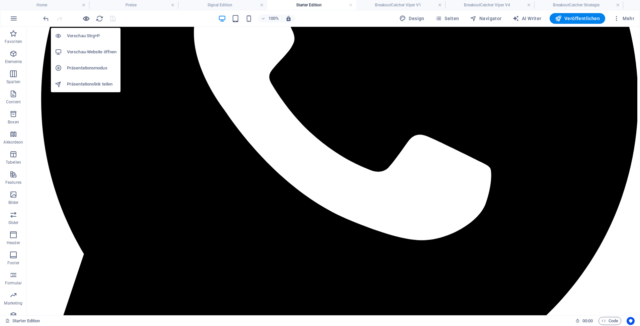
click at [84, 17] on icon "button" at bounding box center [86, 19] width 8 height 8
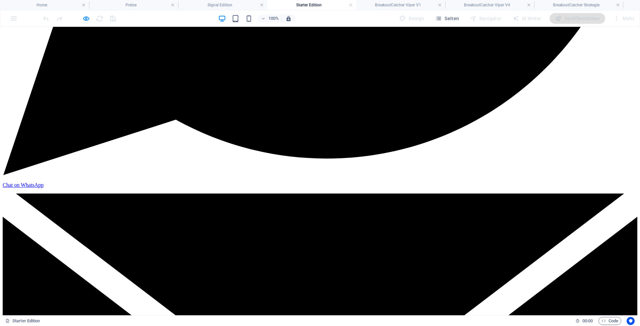
scroll to position [515, 0]
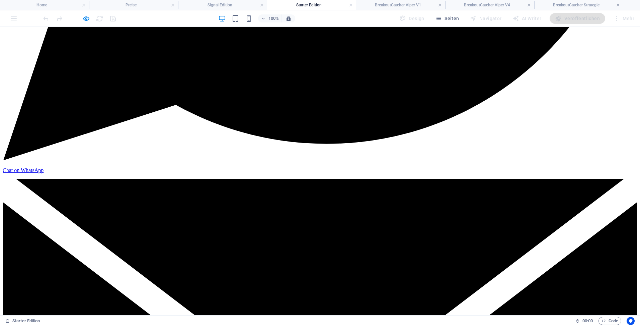
drag, startPoint x: 161, startPoint y: 112, endPoint x: 360, endPoint y: 297, distance: 271.3
copy div "Lor Ipsumdo Sitamet – cons adipis Elitsed do eiusmo, temporinci Utlabor Et dolo…"
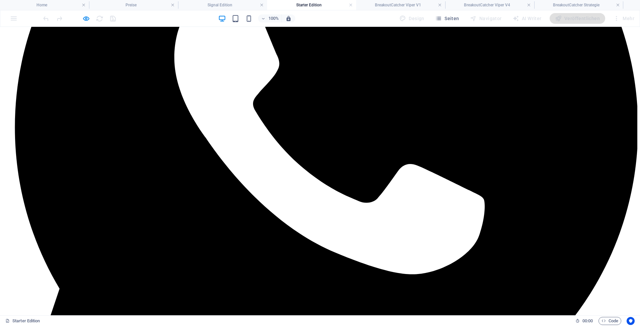
scroll to position [214, 0]
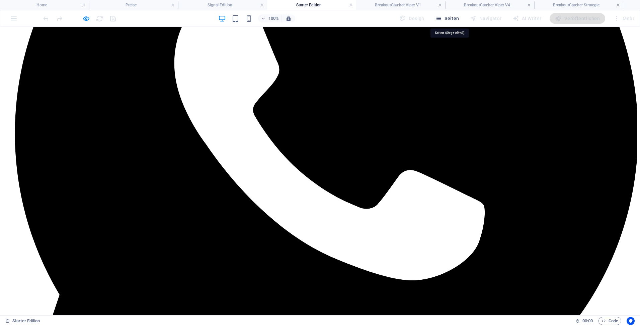
click at [452, 18] on span "Seiten" at bounding box center [447, 18] width 24 height 7
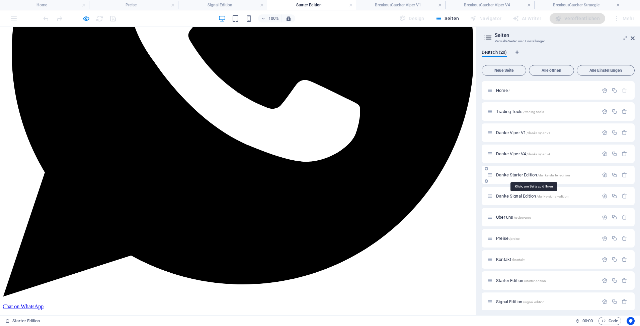
click at [512, 175] on span "Danke Starter Edition /danke-starter-edition" at bounding box center [533, 174] width 74 height 5
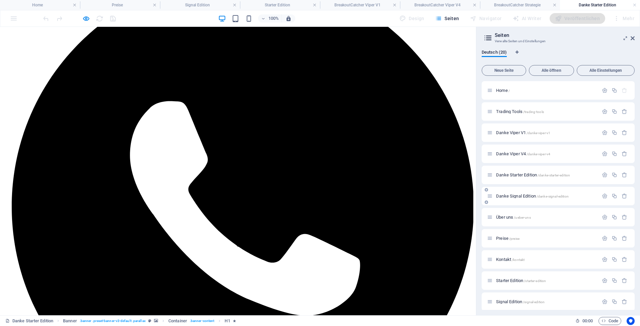
scroll to position [100, 0]
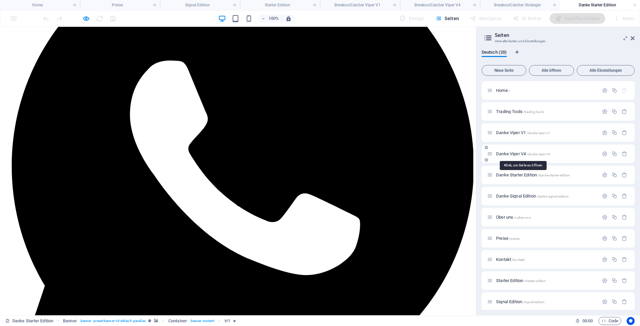
click at [510, 153] on span "Danke Viper V4 /danke-viper-v4" at bounding box center [523, 153] width 54 height 5
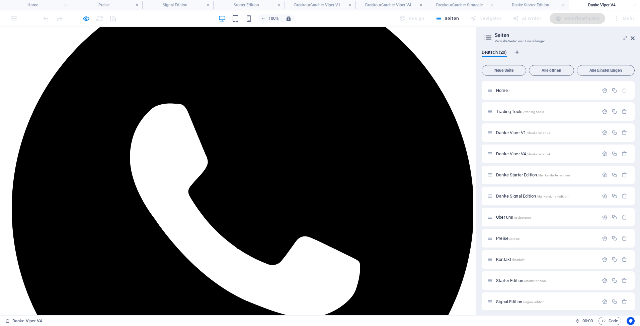
scroll to position [67, 0]
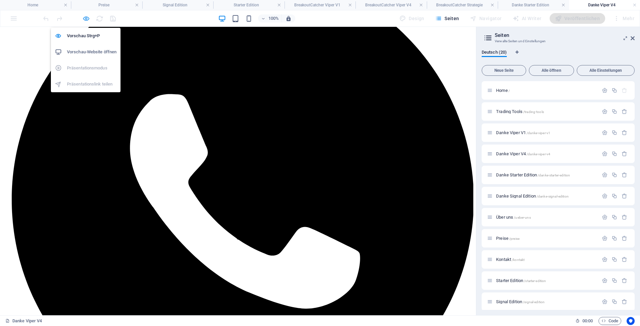
drag, startPoint x: 84, startPoint y: 18, endPoint x: 119, endPoint y: 121, distance: 108.7
click at [84, 18] on icon "button" at bounding box center [86, 19] width 8 height 8
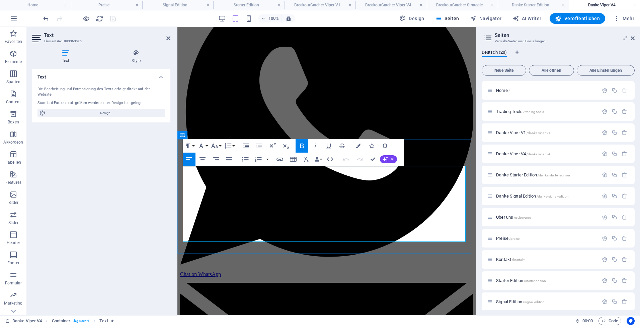
drag, startPoint x: 354, startPoint y: 214, endPoint x: 367, endPoint y: 213, distance: 12.8
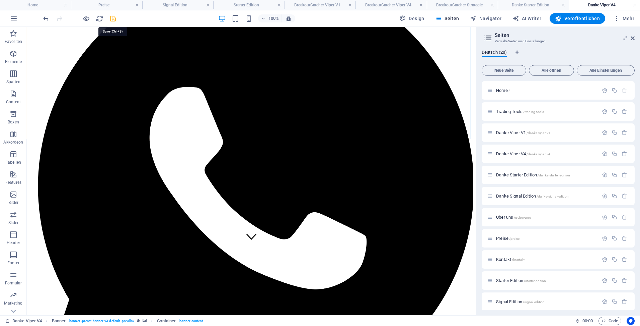
drag, startPoint x: 109, startPoint y: 3, endPoint x: 328, endPoint y: 111, distance: 243.8
click at [111, 18] on icon "save" at bounding box center [113, 19] width 8 height 8
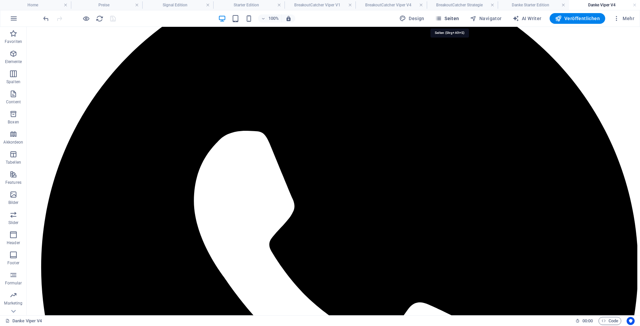
click at [450, 16] on span "Seiten" at bounding box center [447, 18] width 24 height 7
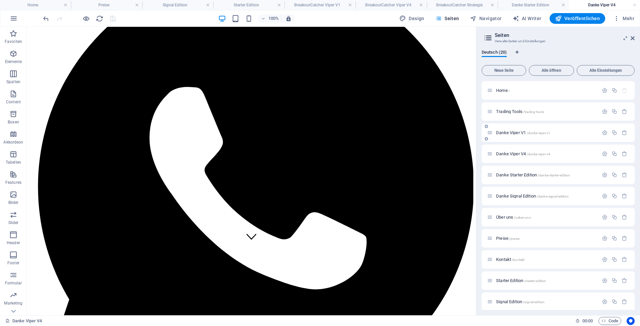
click at [507, 130] on div "Danke Viper V1 /danke-viper-v1" at bounding box center [543, 133] width 112 height 8
click at [507, 132] on span "Danke Viper V1 /danke-viper-v1" at bounding box center [523, 132] width 54 height 5
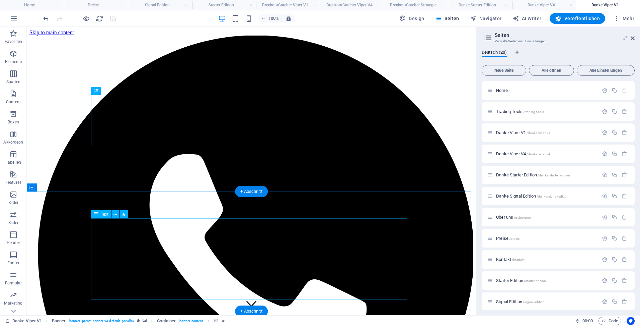
scroll to position [134, 0]
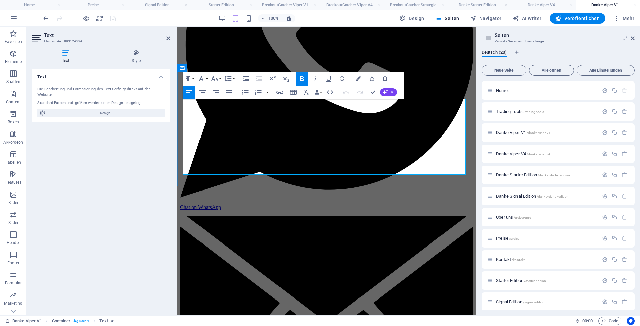
drag, startPoint x: 358, startPoint y: 144, endPoint x: 354, endPoint y: 145, distance: 4.0
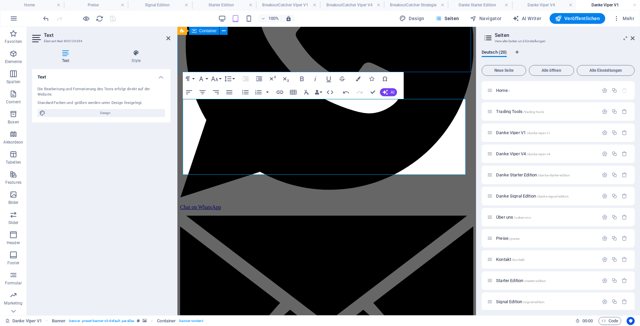
scroll to position [0, 0]
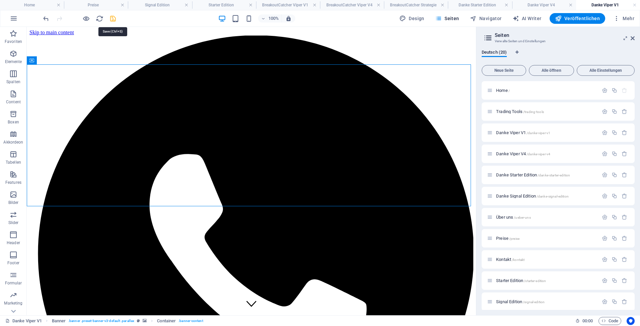
click at [115, 15] on icon "save" at bounding box center [113, 19] width 8 height 8
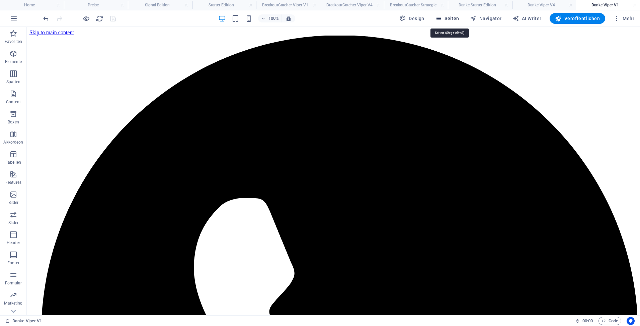
click at [442, 21] on icon "button" at bounding box center [438, 18] width 7 height 7
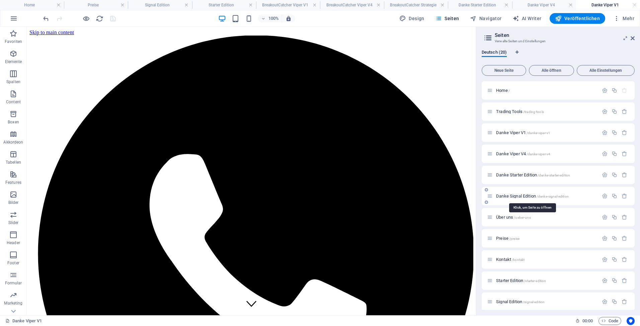
click at [505, 196] on span "Danke Signal Edition /danke-signal-edition" at bounding box center [532, 195] width 73 height 5
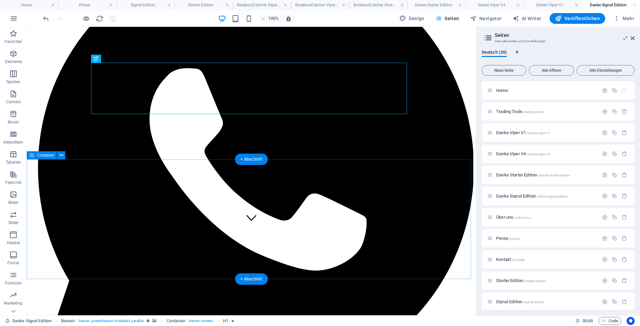
scroll to position [100, 0]
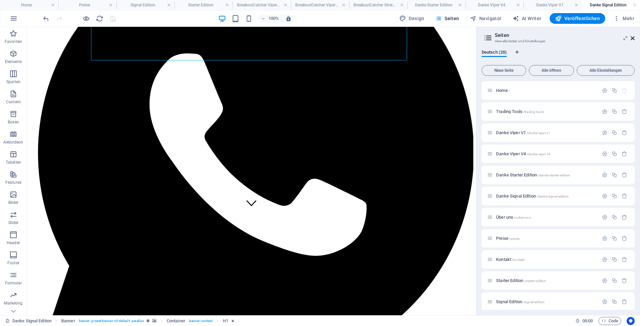
click at [631, 39] on icon at bounding box center [633, 38] width 4 height 5
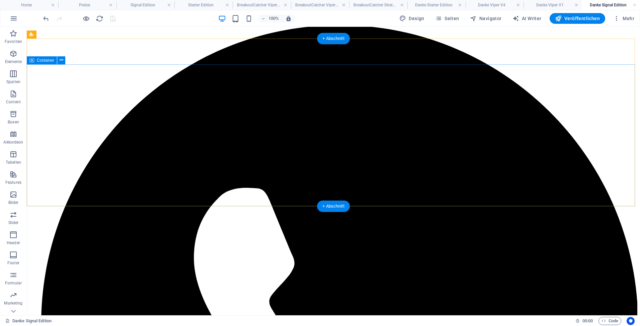
scroll to position [0, 0]
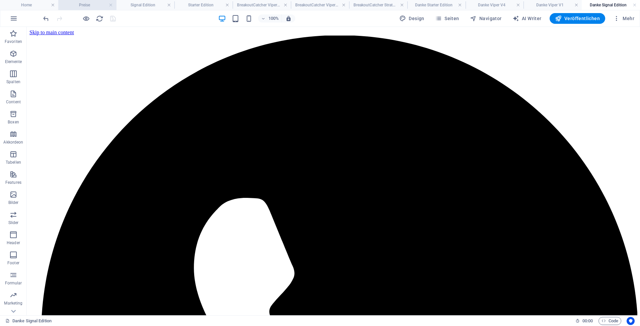
click at [90, 5] on h4 "Preise" at bounding box center [87, 4] width 58 height 7
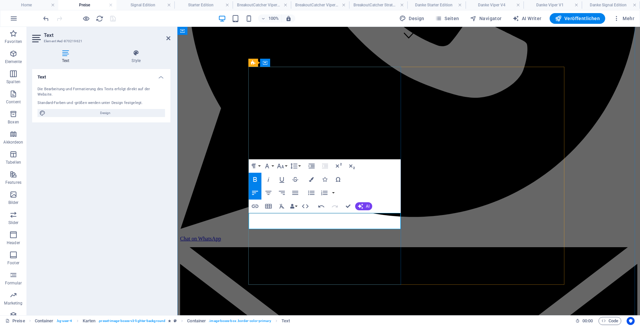
drag, startPoint x: 290, startPoint y: 217, endPoint x: 317, endPoint y: 217, distance: 27.8
click at [283, 165] on icon "button" at bounding box center [281, 166] width 8 height 8
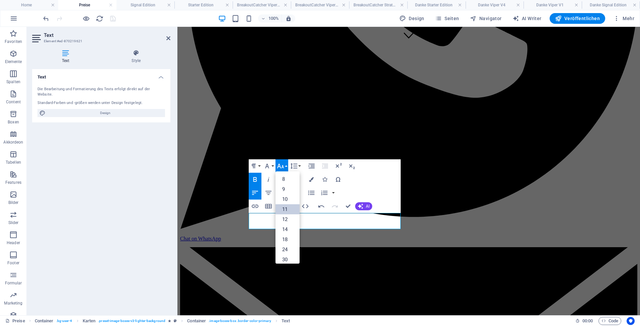
click at [285, 205] on link "11" at bounding box center [288, 209] width 24 height 10
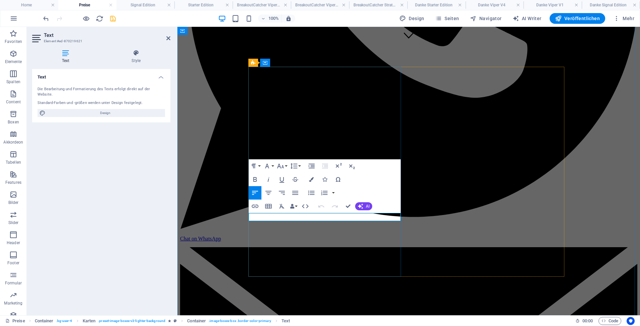
drag, startPoint x: 290, startPoint y: 217, endPoint x: 309, endPoint y: 217, distance: 19.1
click at [255, 175] on icon "button" at bounding box center [255, 179] width 8 height 8
click at [282, 166] on icon "button" at bounding box center [280, 165] width 7 height 5
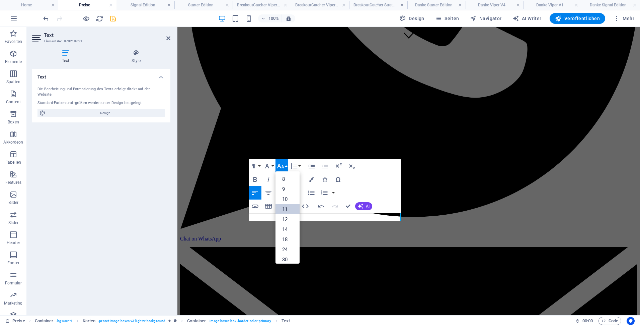
scroll to position [38, 0]
click at [285, 178] on link "12" at bounding box center [288, 181] width 24 height 10
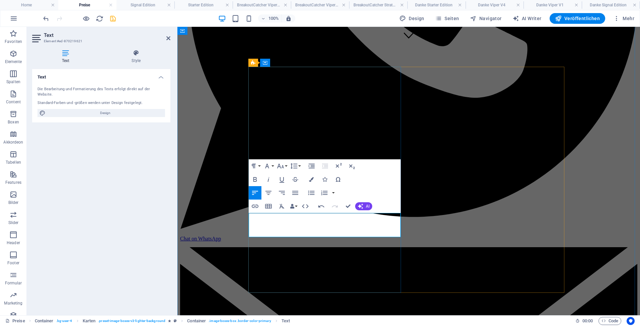
drag, startPoint x: 275, startPoint y: 226, endPoint x: 252, endPoint y: 226, distance: 22.8
click at [281, 166] on icon "button" at bounding box center [281, 166] width 8 height 8
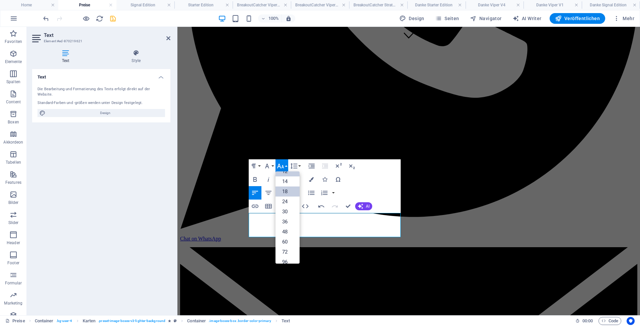
scroll to position [14, 0]
click at [283, 195] on link "11" at bounding box center [288, 195] width 24 height 10
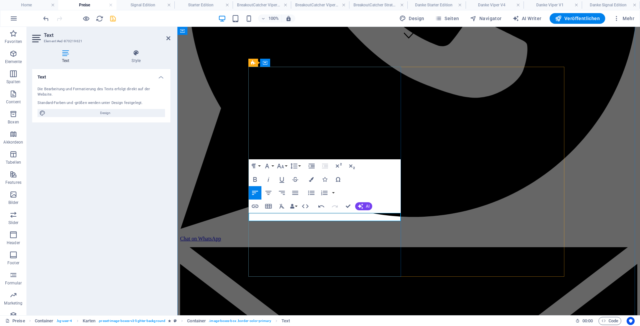
drag, startPoint x: 386, startPoint y: 218, endPoint x: 311, endPoint y: 215, distance: 75.7
copy p "inkl. MwSt. – beinhaltet 1 Nutzerlizenz"
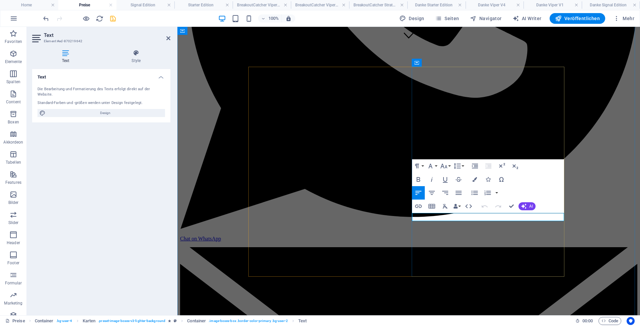
drag, startPoint x: 532, startPoint y: 216, endPoint x: 478, endPoint y: 217, distance: 53.3
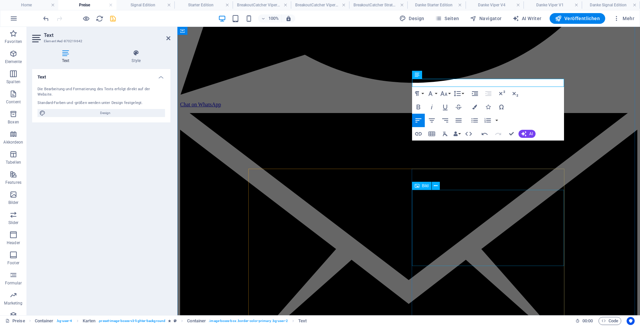
scroll to position [502, 0]
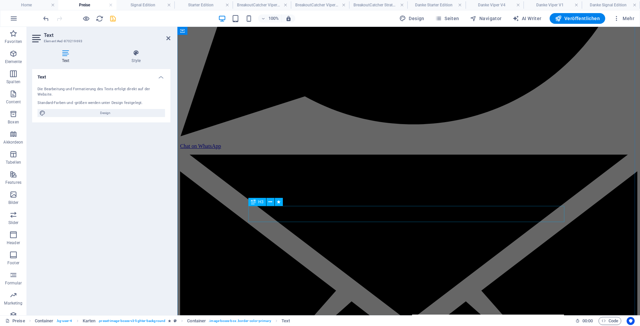
scroll to position [349, 0]
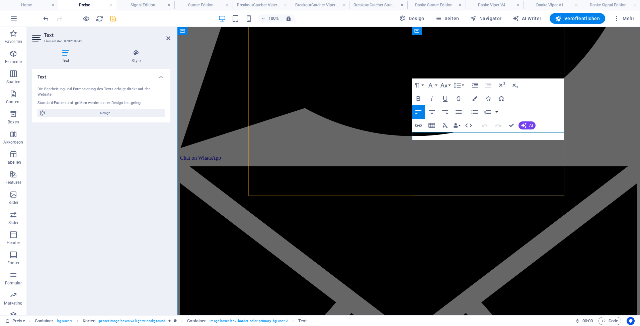
drag, startPoint x: 492, startPoint y: 135, endPoint x: 473, endPoint y: 138, distance: 19.0
copy span "inkl. MwSt."
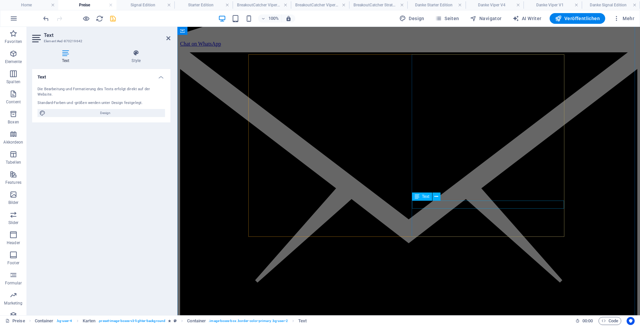
scroll to position [516, 0]
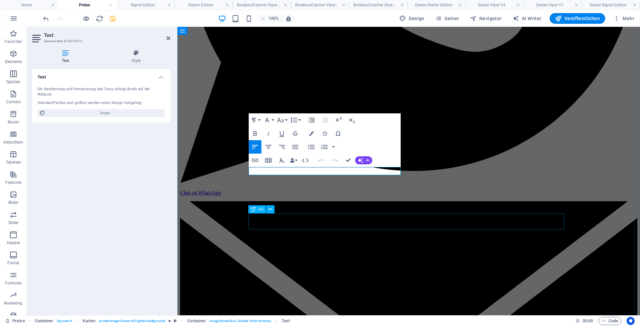
scroll to position [550, 0]
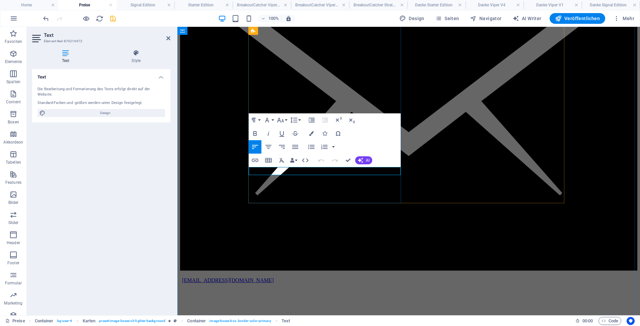
drag, startPoint x: 379, startPoint y: 170, endPoint x: 359, endPoint y: 172, distance: 20.2
click at [254, 129] on button "Bold" at bounding box center [255, 133] width 13 height 13
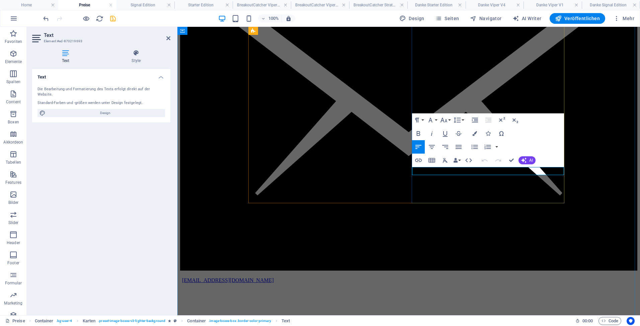
drag, startPoint x: 550, startPoint y: 172, endPoint x: 526, endPoint y: 173, distance: 23.8
click at [420, 127] on button "Bold" at bounding box center [418, 133] width 13 height 13
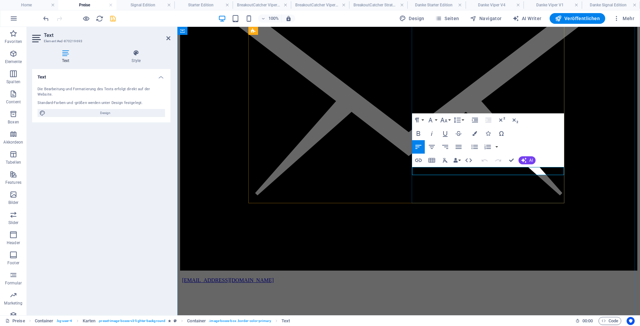
drag, startPoint x: 547, startPoint y: 170, endPoint x: 526, endPoint y: 172, distance: 21.2
click at [473, 130] on button "Colors" at bounding box center [475, 133] width 13 height 13
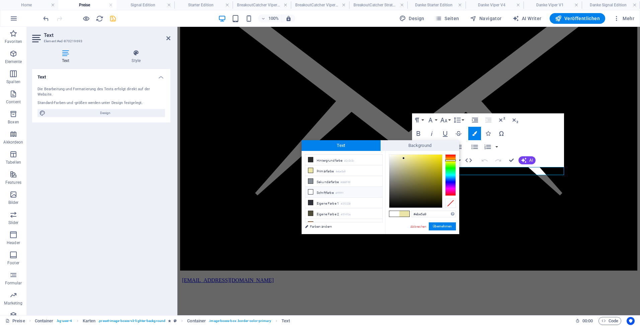
click at [329, 190] on li "Schriftfarbe #ffffff" at bounding box center [343, 192] width 77 height 11
type input "#ffffff"
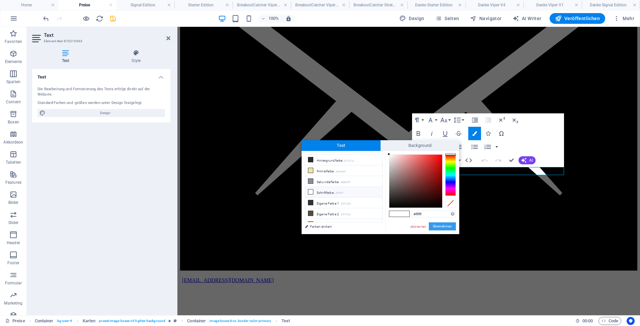
click at [443, 228] on button "Übernehmen" at bounding box center [442, 226] width 27 height 8
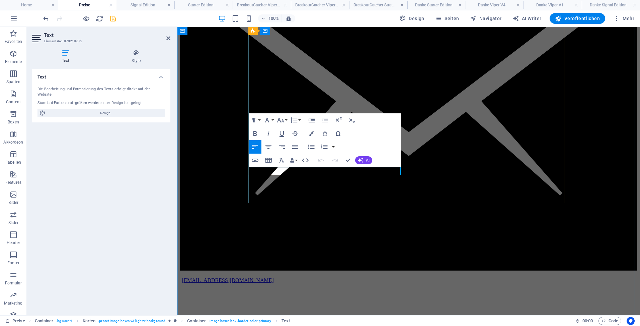
drag, startPoint x: 382, startPoint y: 171, endPoint x: 360, endPoint y: 173, distance: 22.5
click at [311, 134] on icon "button" at bounding box center [311, 133] width 5 height 5
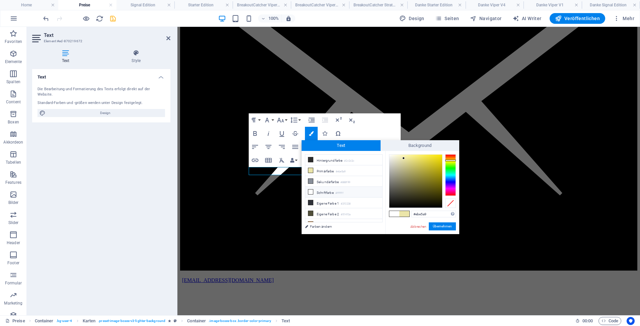
click at [325, 191] on li "Schriftfarbe #ffffff" at bounding box center [343, 192] width 77 height 11
type input "#ffffff"
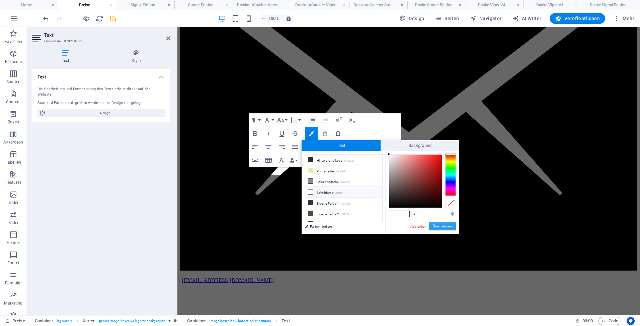
click at [441, 225] on button "Übernehmen" at bounding box center [442, 226] width 27 height 8
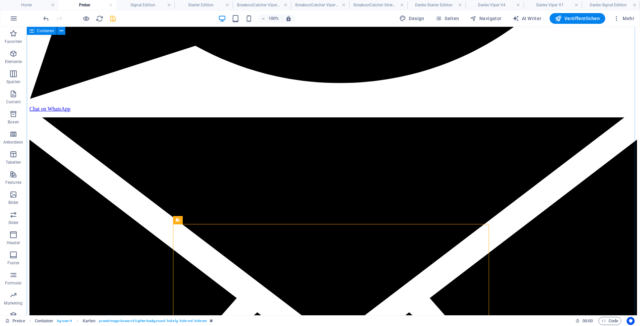
scroll to position [684, 0]
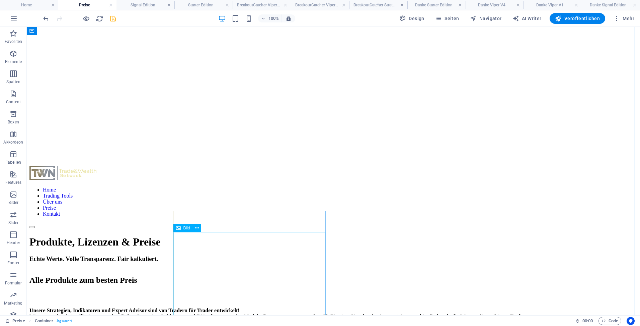
scroll to position [1085, 0]
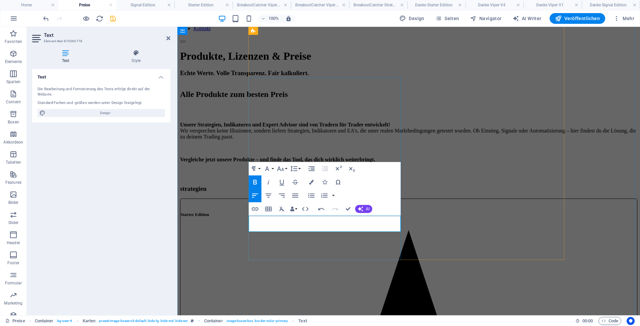
drag, startPoint x: 311, startPoint y: 220, endPoint x: 332, endPoint y: 220, distance: 20.8
click at [254, 182] on icon "button" at bounding box center [255, 182] width 8 height 8
drag, startPoint x: 312, startPoint y: 219, endPoint x: 329, endPoint y: 220, distance: 17.4
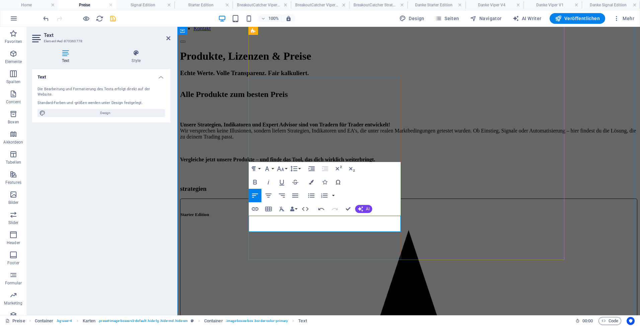
click at [312, 179] on button "Colors" at bounding box center [311, 181] width 13 height 13
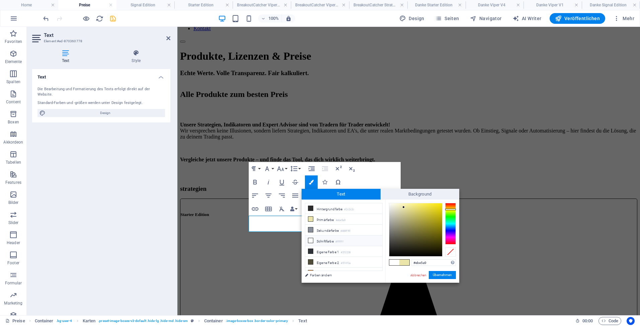
click at [327, 237] on li "Schriftfarbe #ffffff" at bounding box center [343, 240] width 77 height 11
type input "#ffffff"
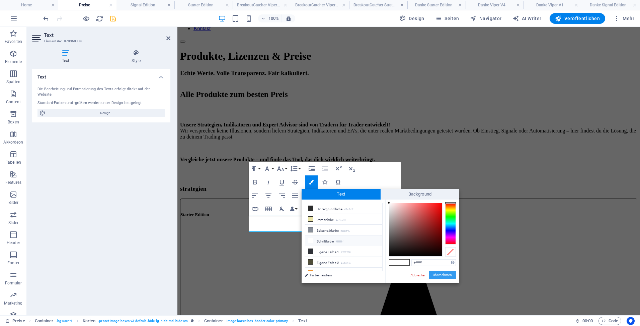
click at [443, 273] on button "Übernehmen" at bounding box center [442, 275] width 27 height 8
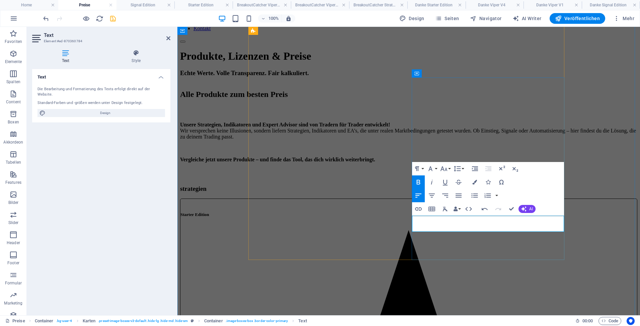
drag, startPoint x: 475, startPoint y: 219, endPoint x: 494, endPoint y: 220, distance: 19.4
click at [418, 180] on icon "button" at bounding box center [419, 182] width 8 height 8
click at [473, 180] on icon "button" at bounding box center [475, 182] width 5 height 5
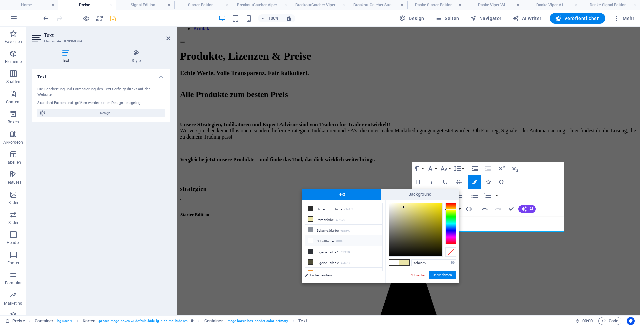
click at [329, 240] on li "Schriftfarbe #ffffff" at bounding box center [343, 240] width 77 height 11
type input "#ffffff"
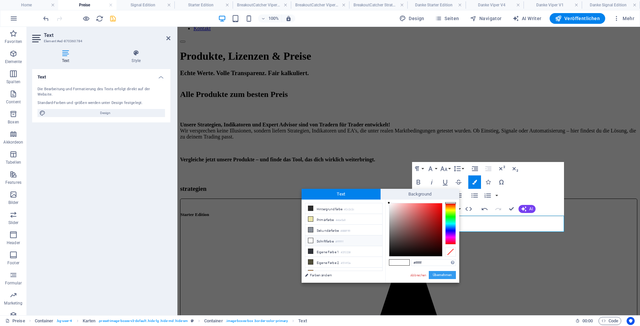
click at [441, 274] on button "Übernehmen" at bounding box center [442, 275] width 27 height 8
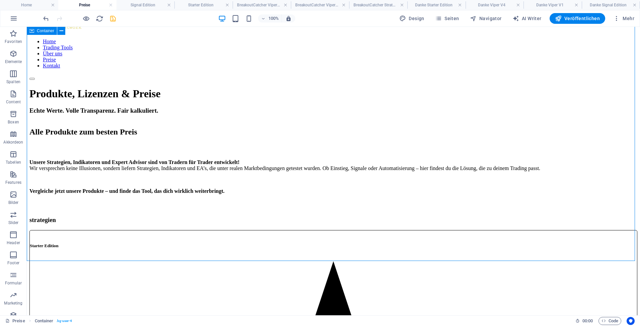
scroll to position [1320, 0]
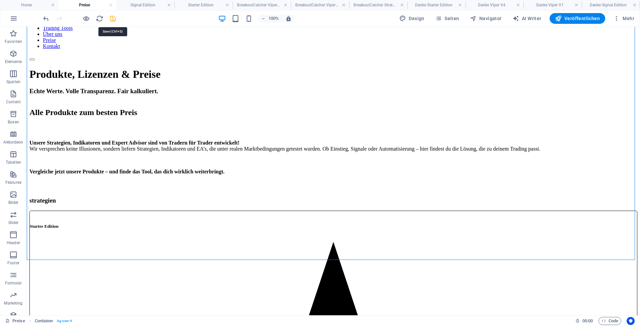
click at [113, 18] on icon "save" at bounding box center [113, 19] width 8 height 8
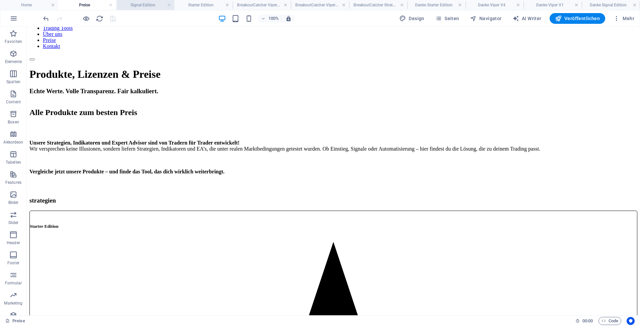
click at [151, 6] on h4 "Signal Edition" at bounding box center [146, 4] width 58 height 7
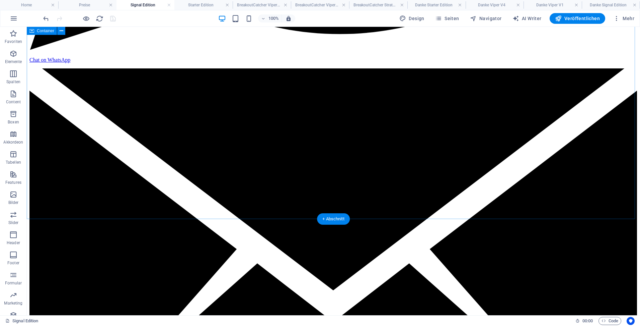
scroll to position [594, 0]
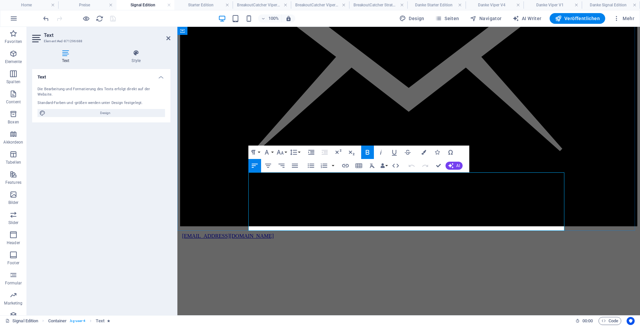
click at [150, 4] on h4 "Signal Edition" at bounding box center [146, 4] width 58 height 7
click at [195, 6] on h4 "Starter Edition" at bounding box center [203, 4] width 58 height 7
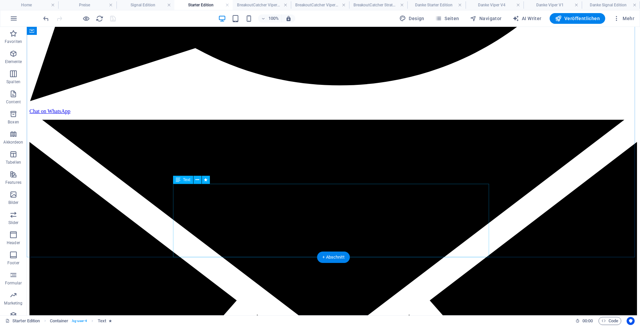
scroll to position [582, 0]
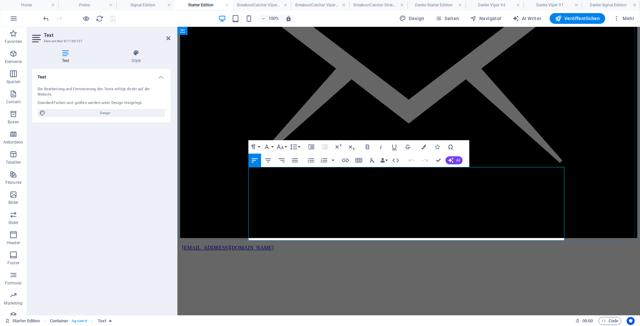
click at [250, 4] on h4 "BreakoutCatcher Viper V1" at bounding box center [262, 4] width 58 height 7
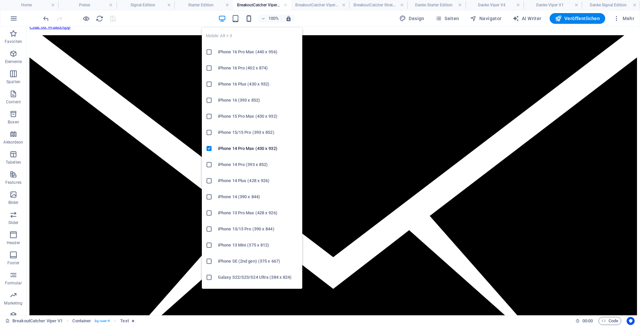
scroll to position [0, 0]
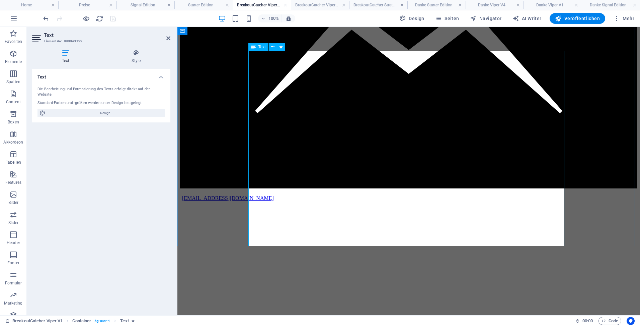
click at [312, 2] on h4 "BreakoutCatcher Viper V4" at bounding box center [320, 4] width 58 height 7
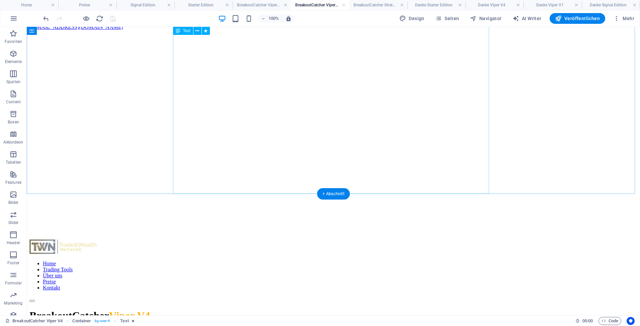
scroll to position [1021, 0]
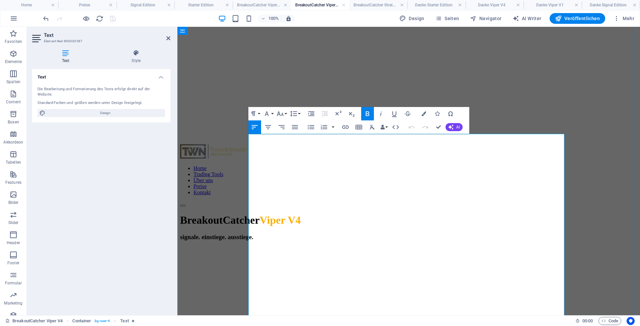
scroll to position [984, 0]
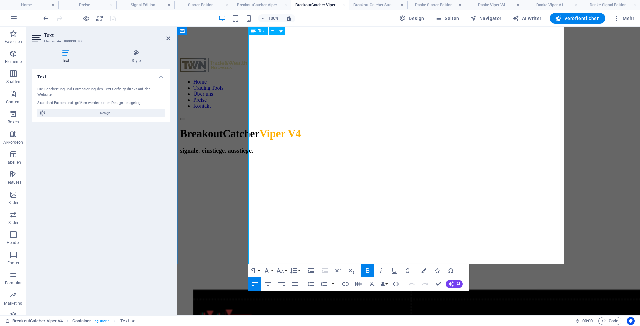
click at [379, 7] on h4 "BreakoutCatcher Strategie" at bounding box center [378, 4] width 58 height 7
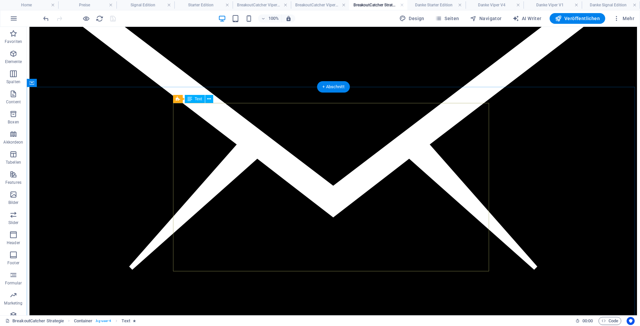
scroll to position [703, 0]
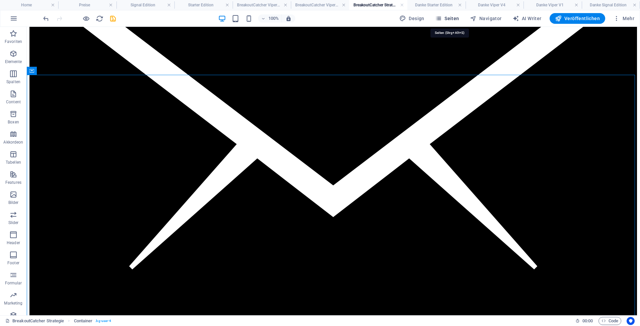
click at [450, 16] on span "Seiten" at bounding box center [447, 18] width 24 height 7
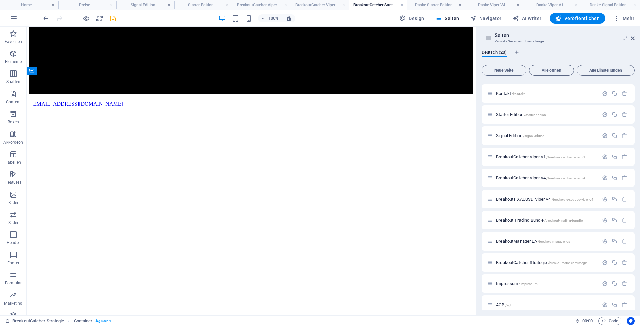
scroll to position [167, 0]
click at [516, 216] on span "Breakout Trading Bundle /breakout-trading-bundle" at bounding box center [539, 218] width 87 height 5
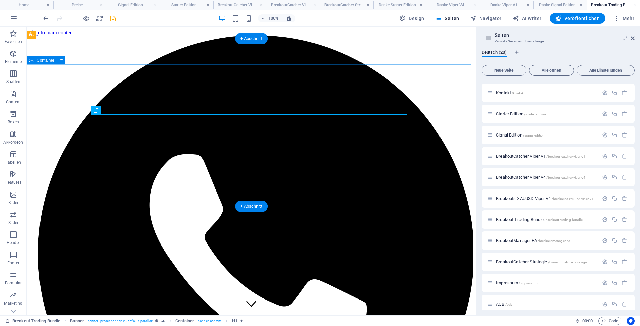
scroll to position [0, 0]
click at [635, 41] on aside "Seiten Verwalte Seiten und Einstellungen Deutsch (20) Neue Seite Alle öffnen Al…" at bounding box center [558, 171] width 164 height 288
click at [632, 37] on icon at bounding box center [633, 38] width 4 height 5
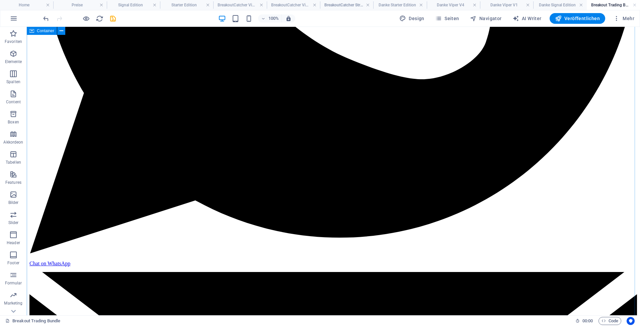
scroll to position [469, 0]
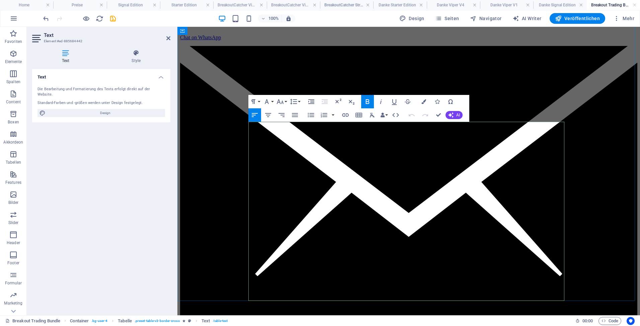
drag, startPoint x: 382, startPoint y: 136, endPoint x: 382, endPoint y: 144, distance: 7.7
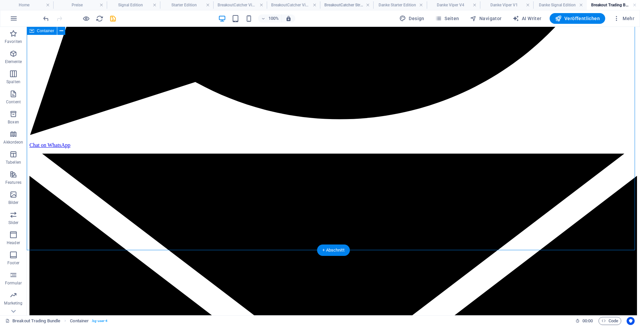
scroll to position [502, 0]
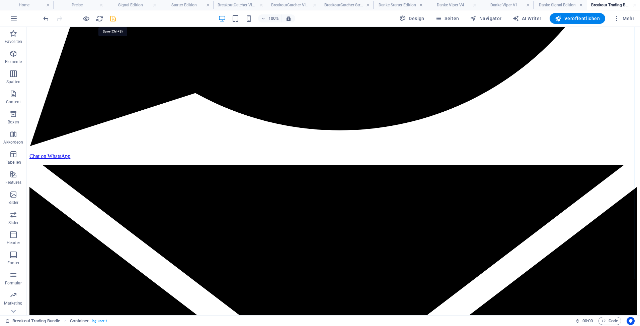
click at [111, 19] on icon "save" at bounding box center [113, 19] width 8 height 8
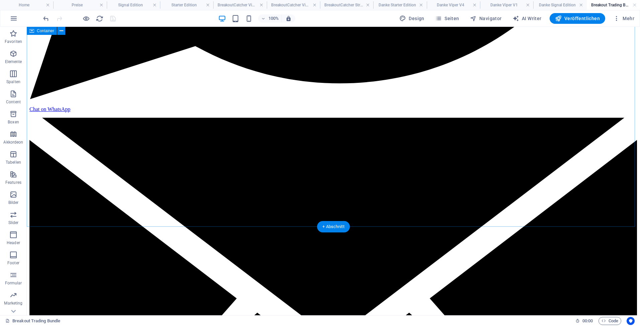
scroll to position [536, 0]
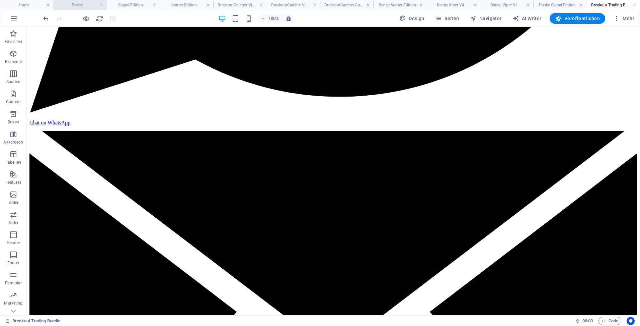
click at [79, 5] on h4 "Preise" at bounding box center [79, 4] width 53 height 7
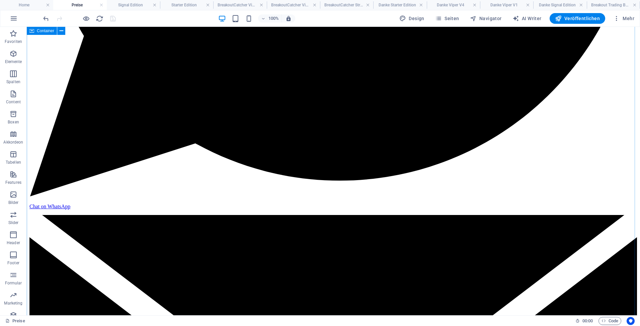
scroll to position [449, 0]
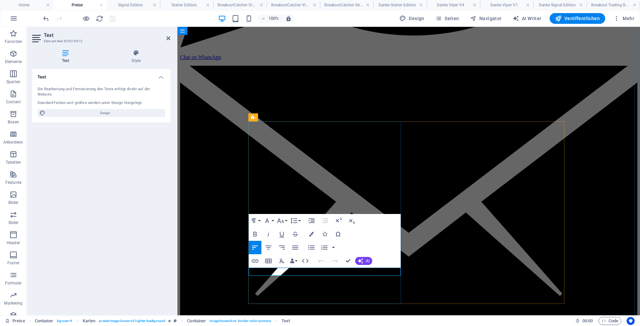
drag, startPoint x: 380, startPoint y: 272, endPoint x: 360, endPoint y: 273, distance: 20.5
drag, startPoint x: 301, startPoint y: 271, endPoint x: 320, endPoint y: 272, distance: 18.8
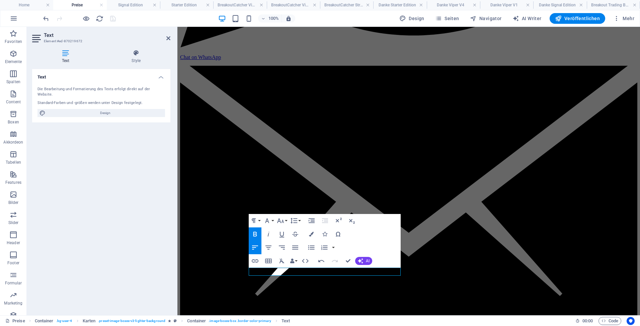
click at [254, 230] on icon "button" at bounding box center [255, 234] width 8 height 8
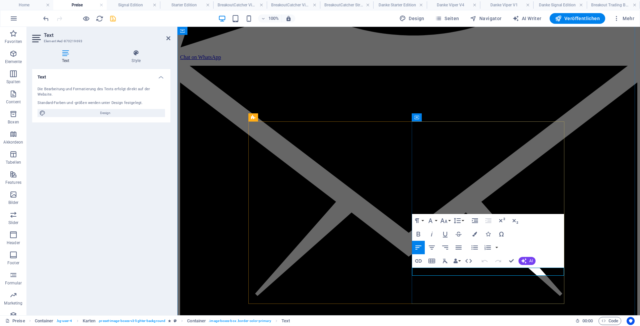
drag, startPoint x: 543, startPoint y: 272, endPoint x: 546, endPoint y: 279, distance: 7.7
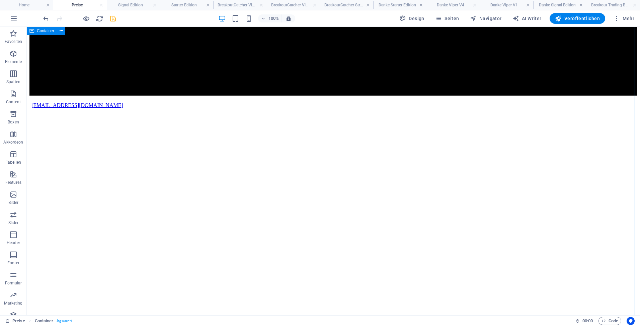
scroll to position [918, 0]
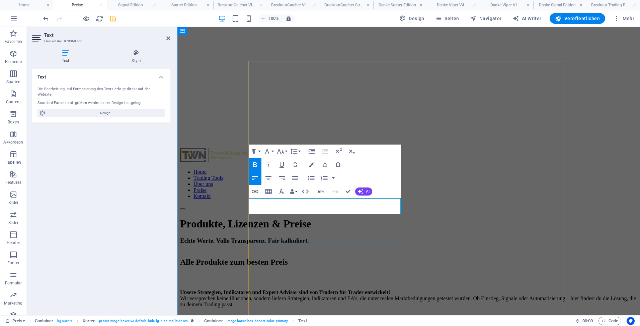
drag, startPoint x: 311, startPoint y: 201, endPoint x: 331, endPoint y: 203, distance: 20.1
click at [256, 160] on icon "button" at bounding box center [255, 164] width 8 height 8
click at [314, 164] on button "Colors" at bounding box center [311, 164] width 13 height 13
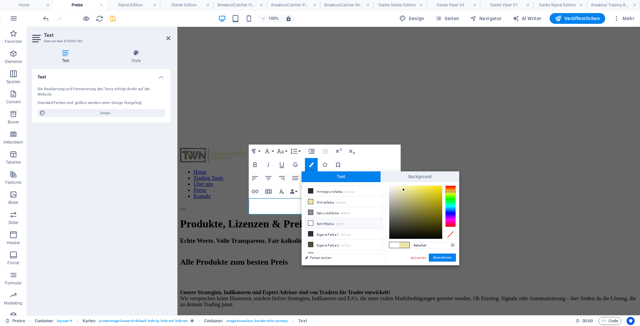
click at [321, 221] on li "Schriftfarbe #ffffff" at bounding box center [343, 223] width 77 height 11
type input "#ffffff"
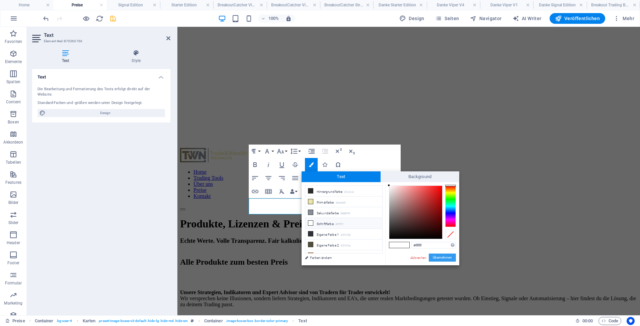
click at [439, 259] on button "Übernehmen" at bounding box center [442, 257] width 27 height 8
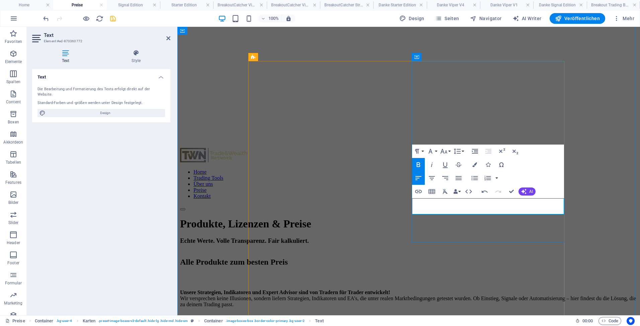
drag, startPoint x: 475, startPoint y: 203, endPoint x: 494, endPoint y: 203, distance: 19.1
click at [417, 163] on icon "button" at bounding box center [419, 164] width 4 height 5
click at [471, 163] on button "Colors" at bounding box center [475, 164] width 13 height 13
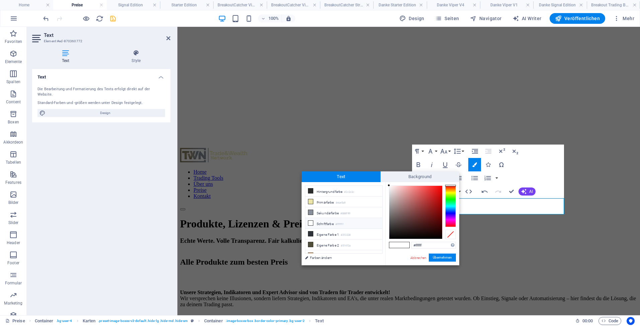
click at [327, 221] on li "Schriftfarbe #ffffff" at bounding box center [343, 223] width 77 height 11
click at [437, 257] on button "Übernehmen" at bounding box center [442, 257] width 27 height 8
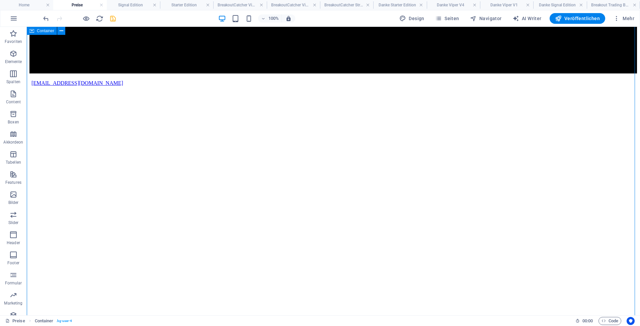
scroll to position [985, 0]
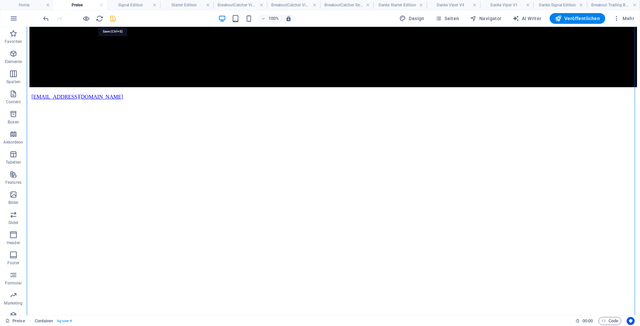
drag, startPoint x: 113, startPoint y: 19, endPoint x: 70, endPoint y: 124, distance: 113.9
click at [113, 19] on icon "save" at bounding box center [113, 19] width 8 height 8
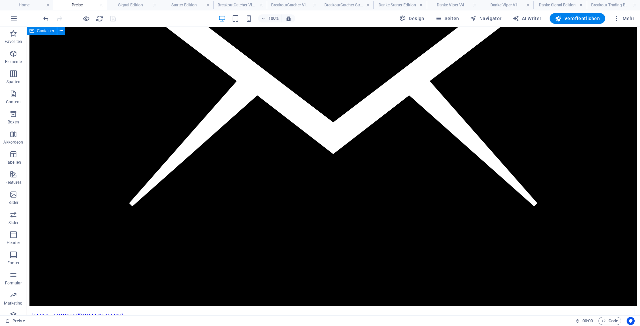
scroll to position [751, 0]
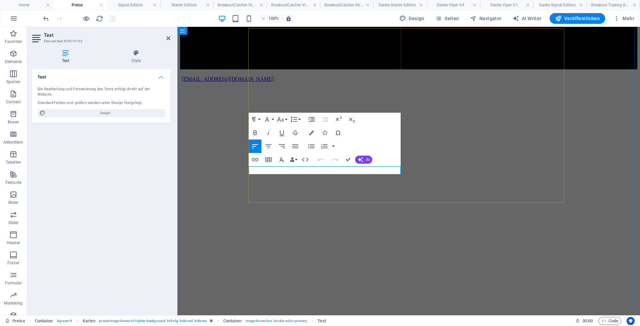
drag, startPoint x: 372, startPoint y: 170, endPoint x: 351, endPoint y: 171, distance: 21.1
drag, startPoint x: 310, startPoint y: 169, endPoint x: 330, endPoint y: 171, distance: 19.9
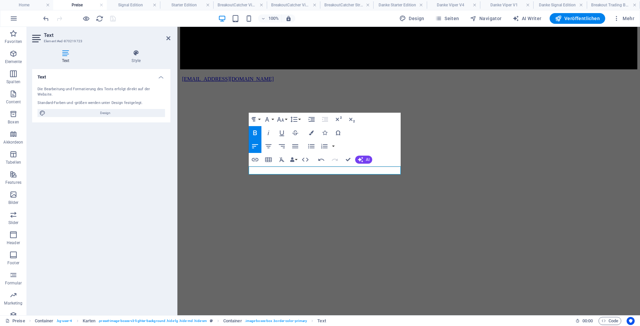
click at [257, 130] on icon "button" at bounding box center [255, 133] width 8 height 8
click at [312, 131] on icon "button" at bounding box center [311, 132] width 5 height 5
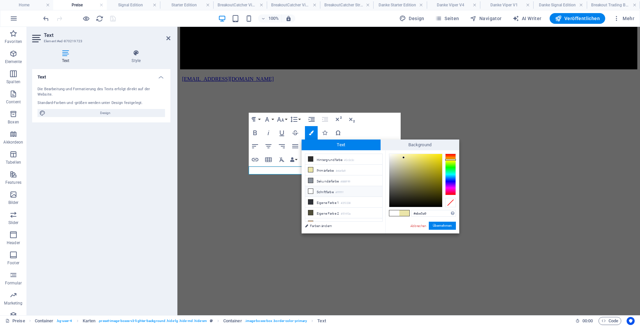
click at [324, 189] on li "Schriftfarbe #ffffff" at bounding box center [343, 191] width 77 height 11
type input "#ffffff"
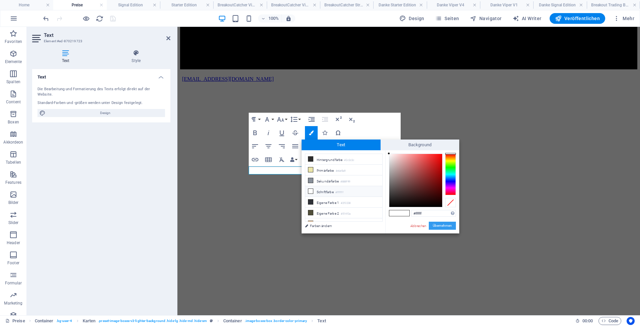
drag, startPoint x: 444, startPoint y: 224, endPoint x: 267, endPoint y: 196, distance: 179.4
click at [444, 224] on button "Übernehmen" at bounding box center [442, 225] width 27 height 8
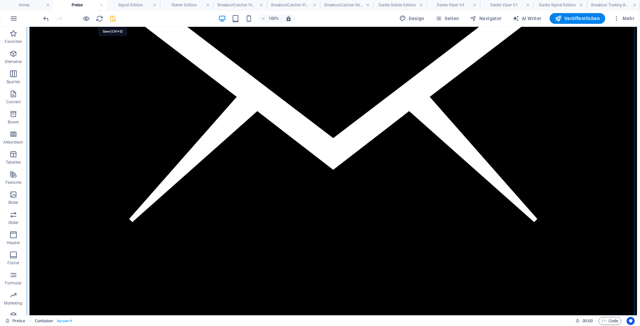
click at [111, 18] on icon "save" at bounding box center [113, 19] width 8 height 8
click at [450, 16] on span "Seiten" at bounding box center [447, 18] width 24 height 7
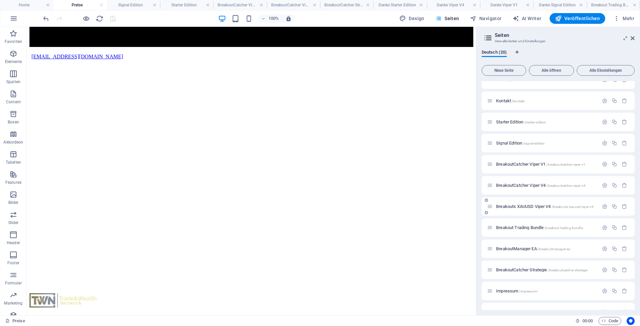
scroll to position [167, 0]
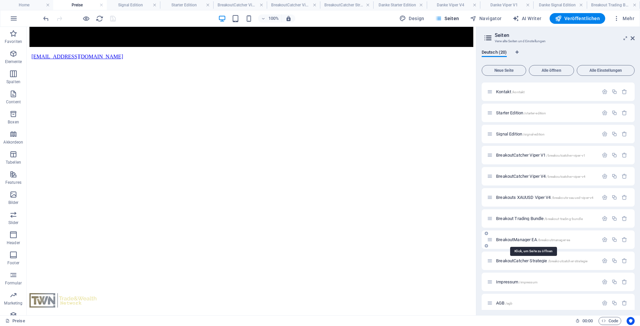
click at [515, 239] on span "BreakoutManager EA /breakoutmanager-ea" at bounding box center [533, 239] width 74 height 5
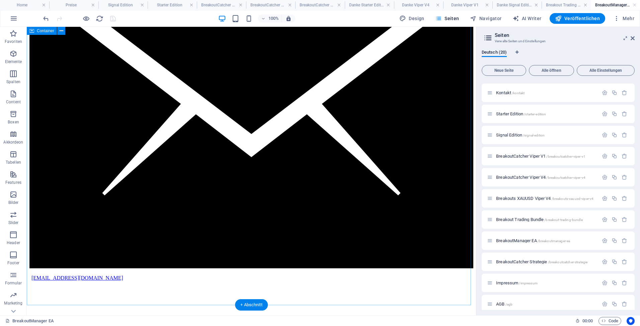
scroll to position [536, 0]
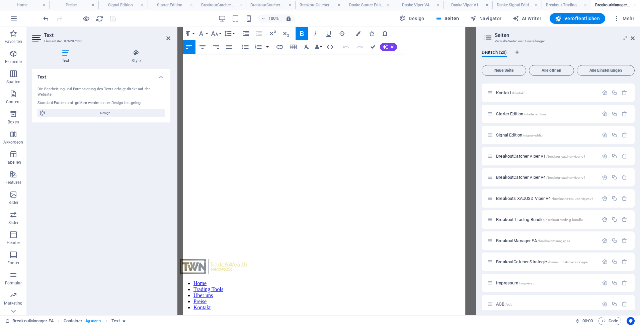
scroll to position [549, 0]
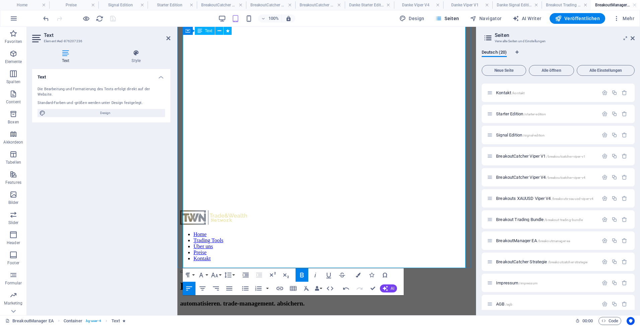
scroll to position [582, 0]
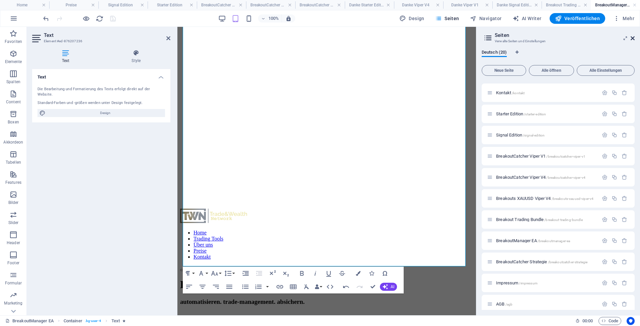
click at [634, 38] on icon at bounding box center [633, 38] width 4 height 5
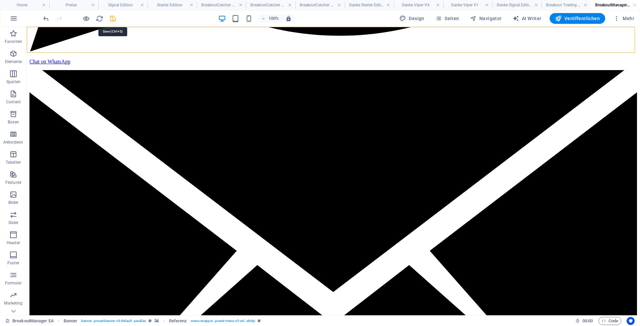
drag, startPoint x: 114, startPoint y: 19, endPoint x: 67, endPoint y: 85, distance: 81.5
click at [114, 19] on icon "save" at bounding box center [113, 19] width 8 height 8
click at [125, 7] on h4 "Signal Edition" at bounding box center [122, 4] width 49 height 7
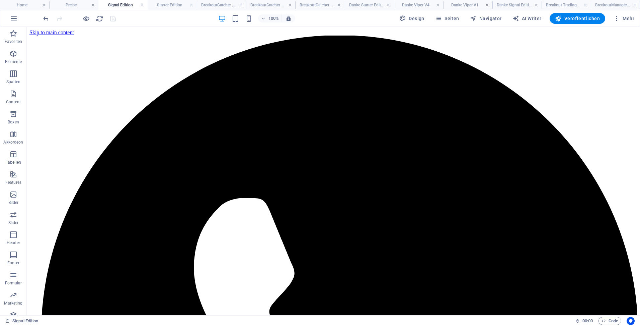
scroll to position [594, 0]
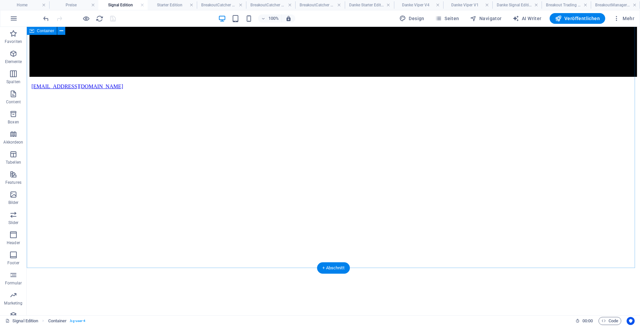
scroll to position [996, 0]
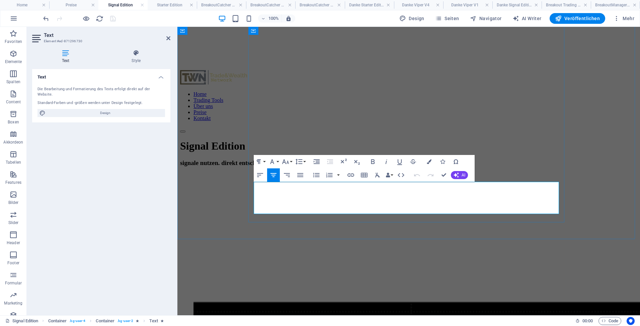
drag, startPoint x: 304, startPoint y: 201, endPoint x: 542, endPoint y: 203, distance: 237.5
copy p "Mit dem Kauf verzichtest du auf dein Widerrufsrecht, da die Leistung (Zugang zu…"
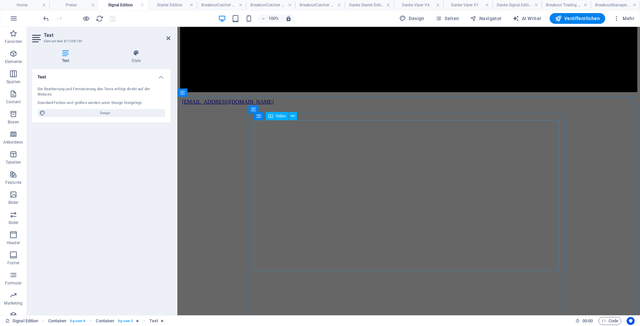
scroll to position [661, 0]
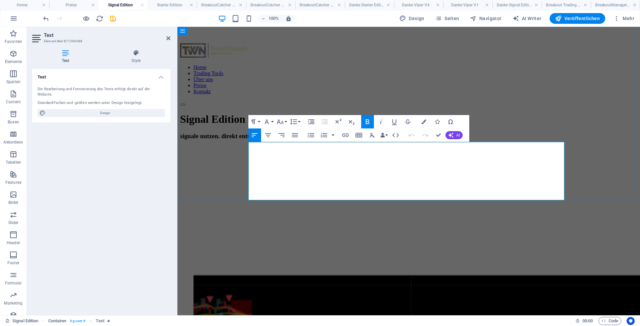
scroll to position [624, 0]
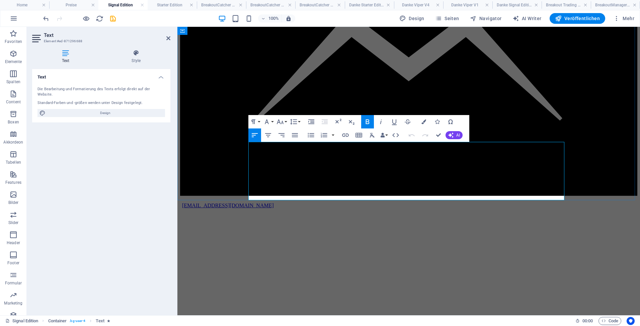
drag, startPoint x: 341, startPoint y: 195, endPoint x: 566, endPoint y: 195, distance: 225.1
click at [372, 136] on icon "button" at bounding box center [372, 135] width 5 height 5
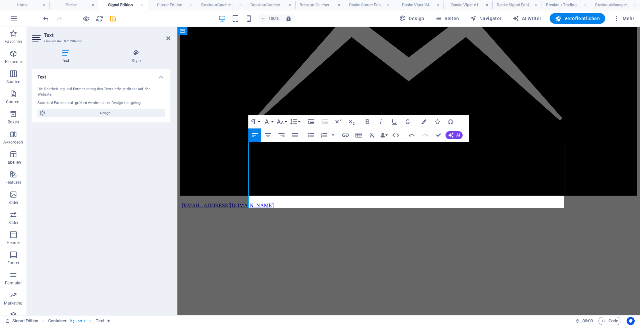
drag, startPoint x: 261, startPoint y: 201, endPoint x: 552, endPoint y: 204, distance: 290.4
copy p "Mit dem Kauf verzichtest du auf dein Widerrufsrecht, da die Leistung (Zugang zu…"
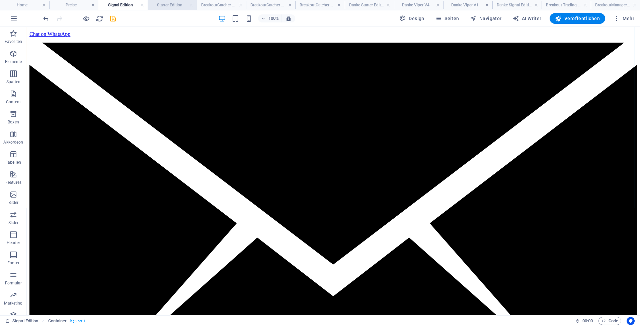
click at [164, 2] on h4 "Starter Edition" at bounding box center [172, 4] width 49 height 7
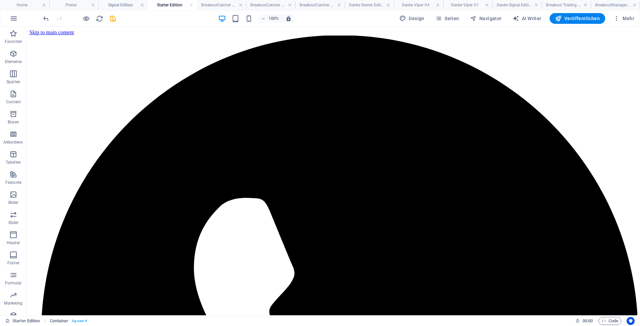
scroll to position [582, 0]
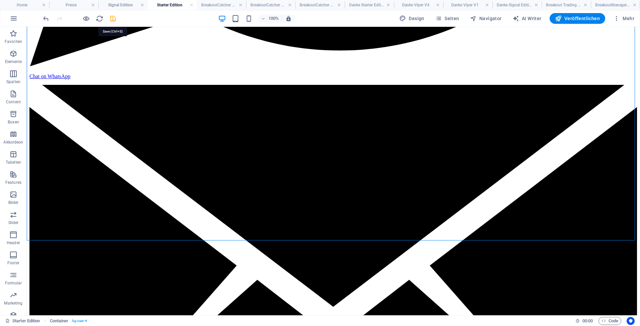
click at [110, 18] on icon "save" at bounding box center [113, 19] width 8 height 8
click at [117, 4] on h4 "Signal Edition" at bounding box center [122, 4] width 49 height 7
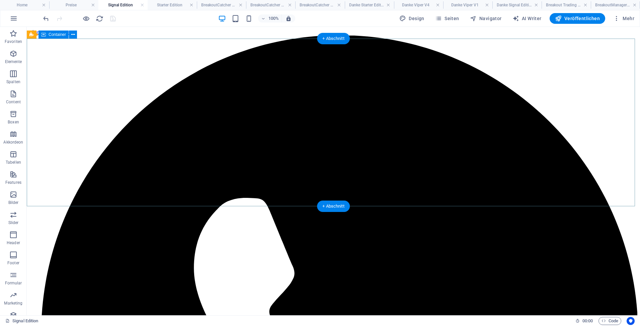
scroll to position [624, 0]
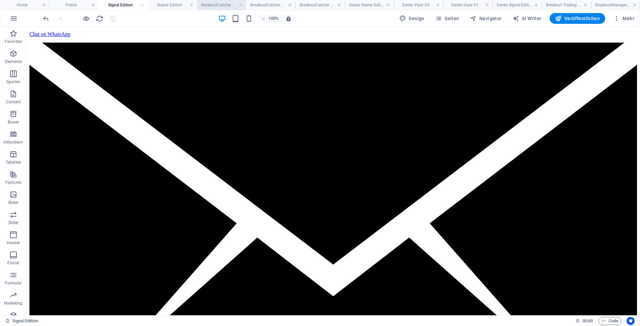
click at [210, 4] on h4 "BreakoutCatcher Viper V1" at bounding box center [221, 4] width 49 height 7
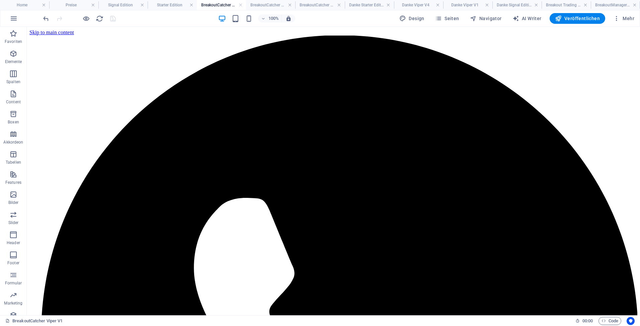
scroll to position [632, 0]
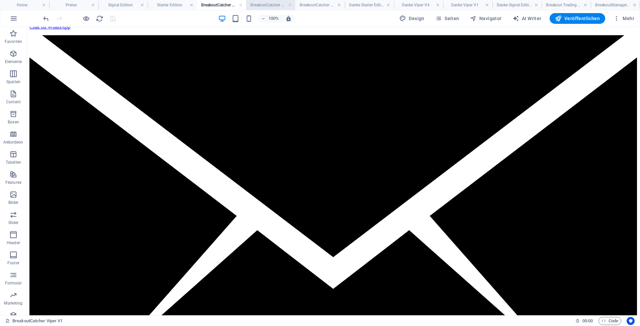
click at [261, 4] on h4 "BreakoutCatcher Viper V4" at bounding box center [270, 4] width 49 height 7
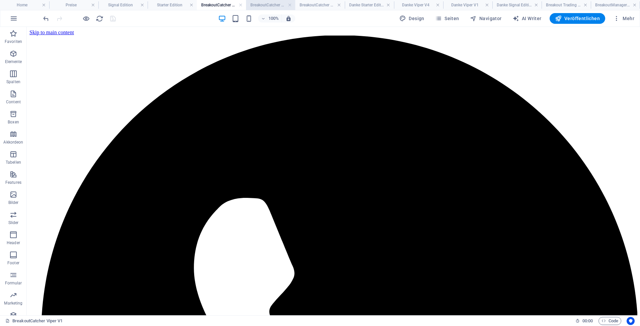
scroll to position [984, 0]
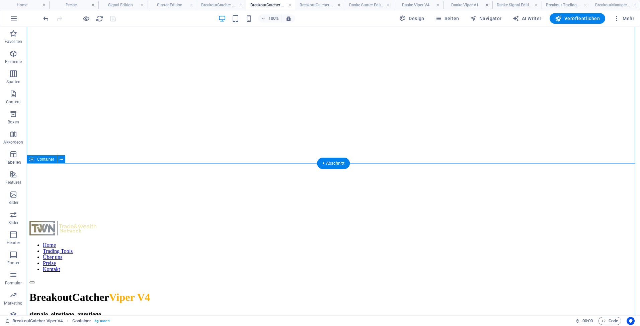
scroll to position [1084, 0]
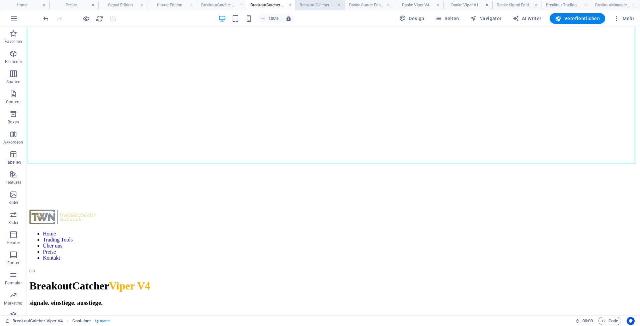
click at [309, 6] on h4 "BreakoutCatcher Strategie" at bounding box center [319, 4] width 49 height 7
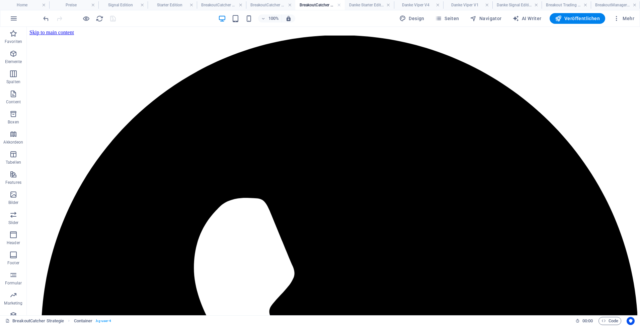
scroll to position [703, 0]
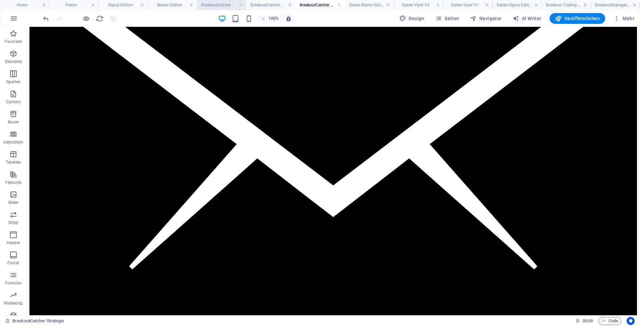
click at [226, 5] on h4 "BreakoutCatcher Viper V1" at bounding box center [221, 4] width 49 height 7
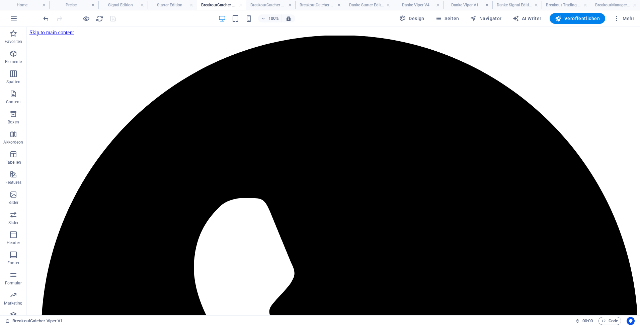
scroll to position [0, 0]
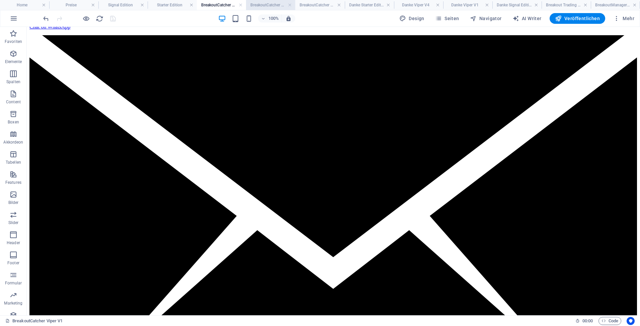
click at [269, 3] on h4 "BreakoutCatcher Viper V4" at bounding box center [270, 4] width 49 height 7
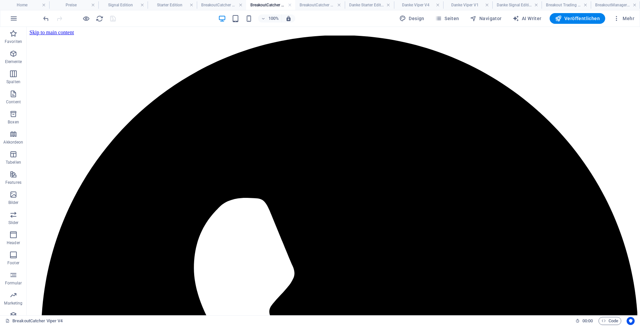
scroll to position [1084, 0]
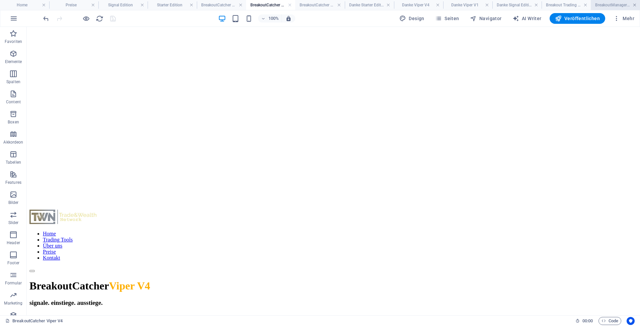
click at [634, 6] on link at bounding box center [635, 5] width 4 height 6
click at [634, 4] on link at bounding box center [635, 5] width 4 height 6
